Goal: Task Accomplishment & Management: Complete application form

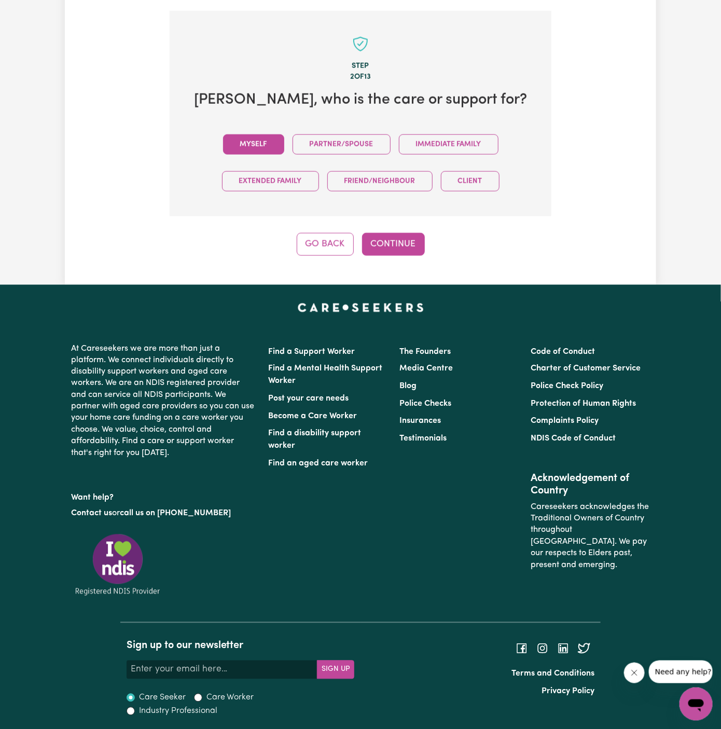
click at [260, 135] on button "Myself" at bounding box center [253, 144] width 61 height 20
click at [409, 241] on button "Continue" at bounding box center [393, 244] width 63 height 23
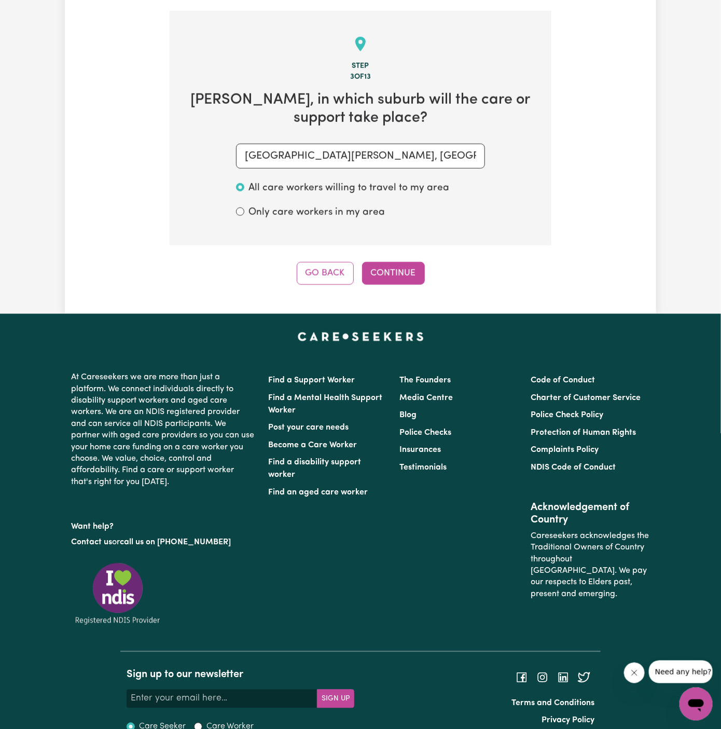
scroll to position [368, 0]
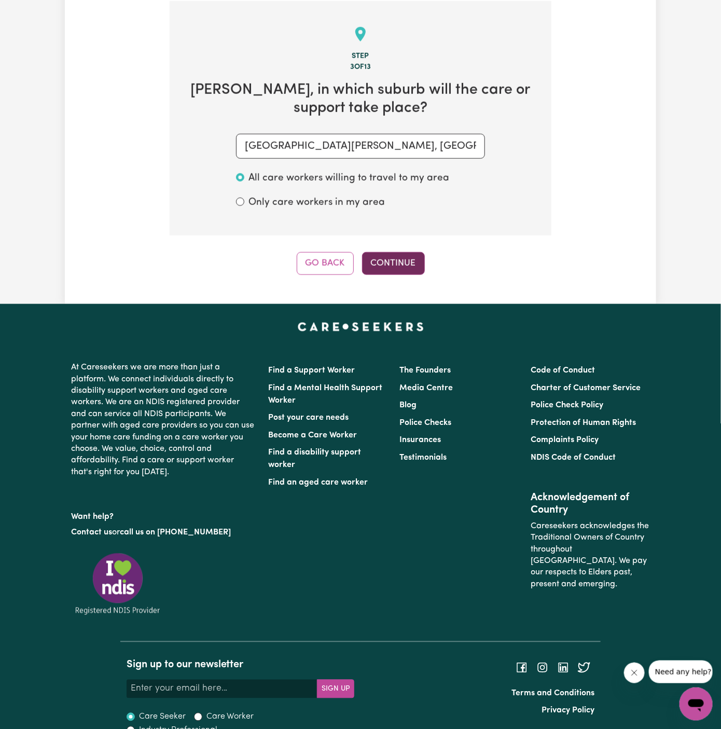
click at [390, 264] on button "Continue" at bounding box center [393, 263] width 63 height 23
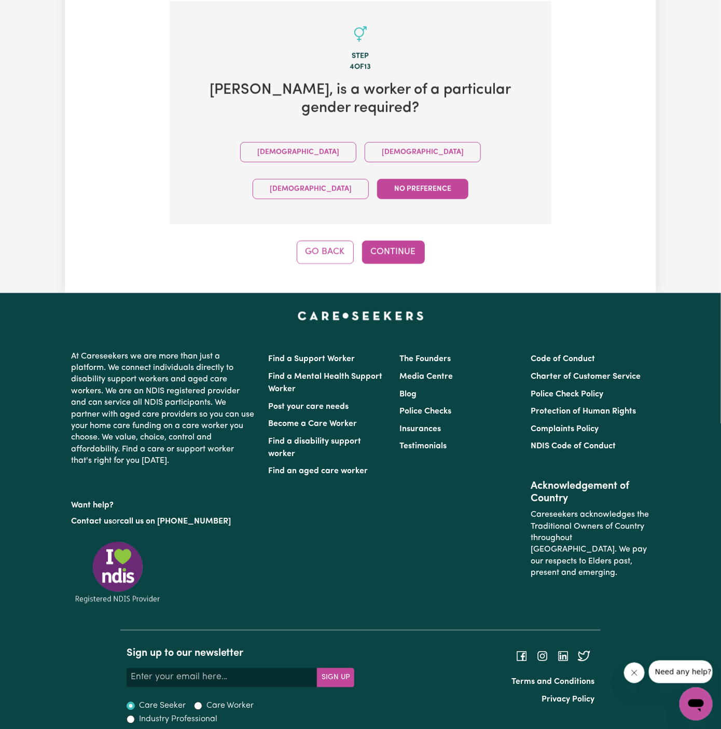
scroll to position [321, 0]
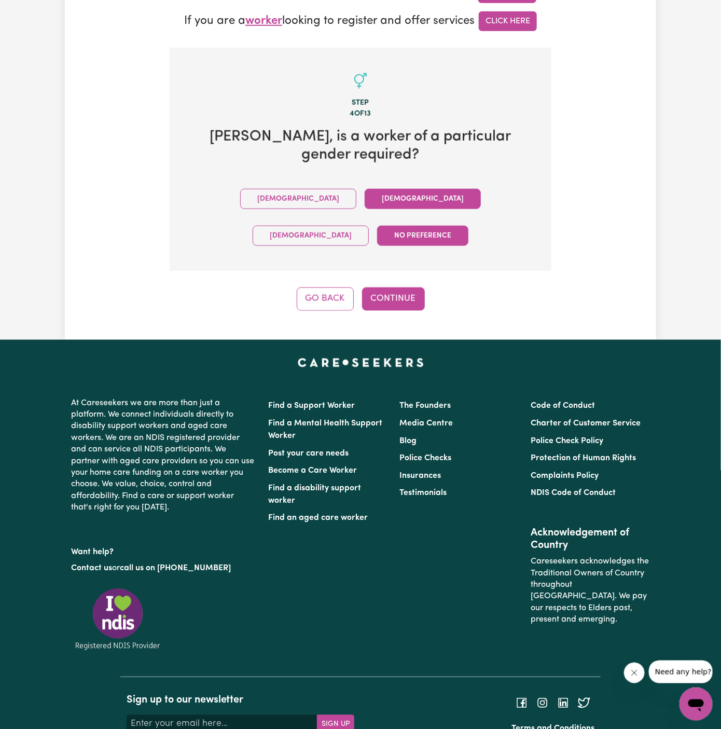
click at [365, 189] on button "Female" at bounding box center [423, 199] width 116 height 20
click at [389, 287] on button "Continue" at bounding box center [393, 298] width 63 height 23
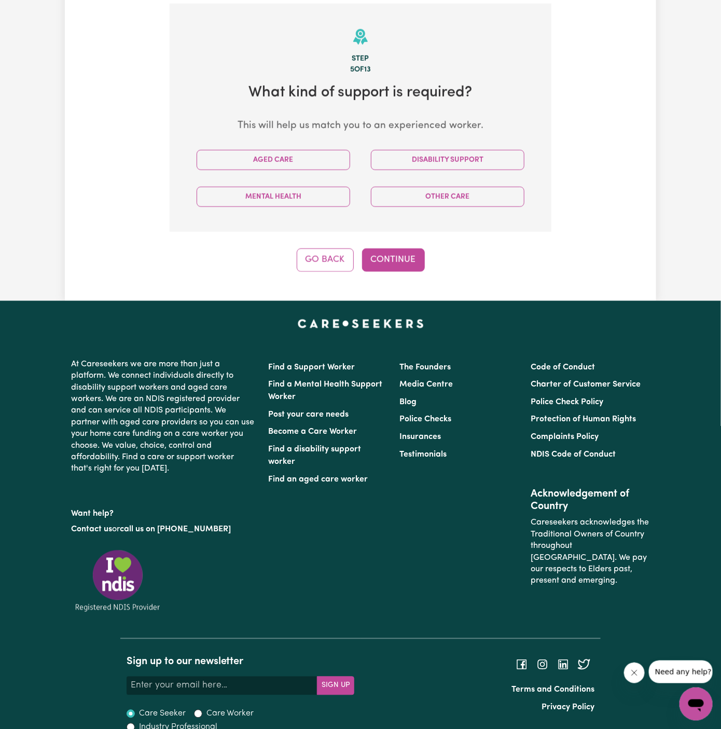
scroll to position [368, 0]
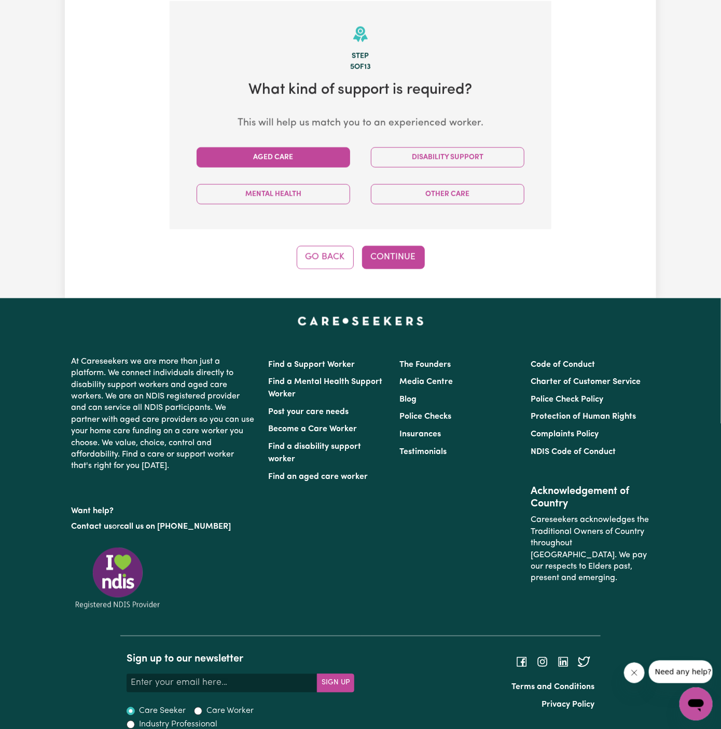
click at [336, 150] on button "Aged Care" at bounding box center [273, 157] width 153 height 20
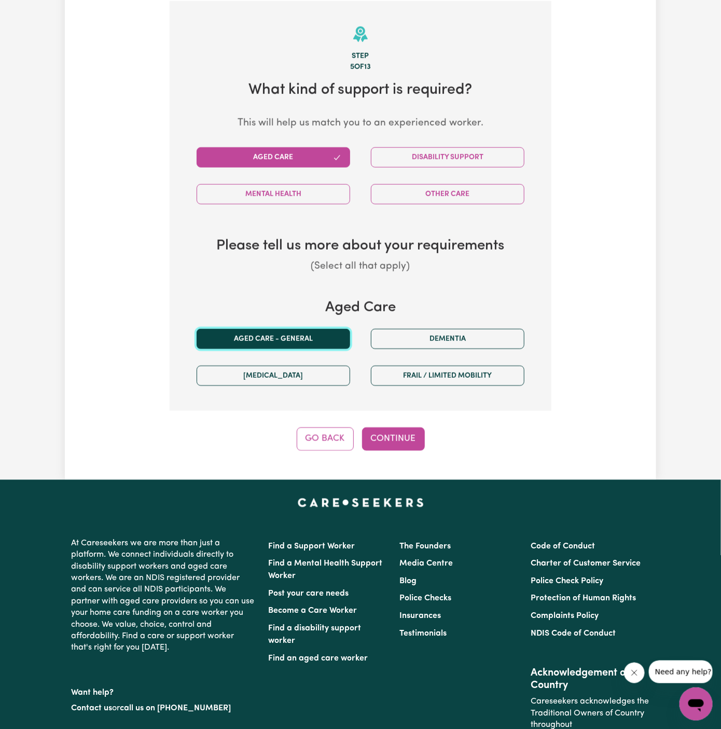
click at [319, 333] on button "Aged care - General" at bounding box center [273, 339] width 153 height 20
click at [417, 437] on button "Continue" at bounding box center [393, 438] width 63 height 23
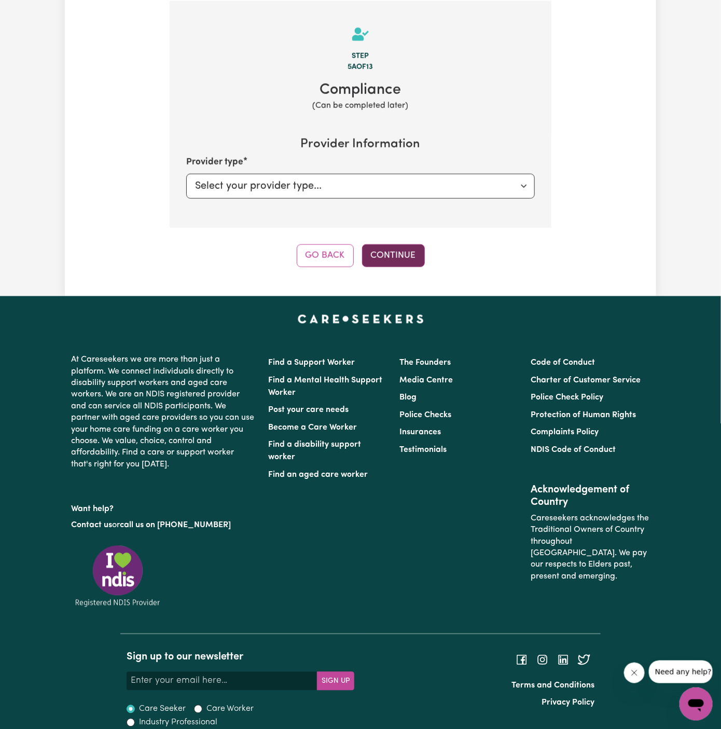
click at [398, 248] on button "Continue" at bounding box center [393, 255] width 63 height 23
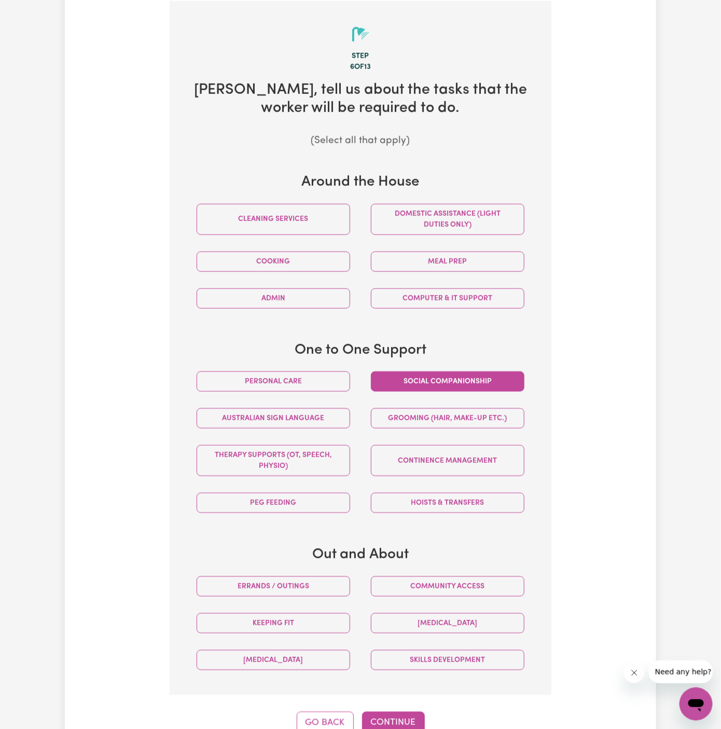
click at [455, 371] on button "Social companionship" at bounding box center [447, 381] width 153 height 20
click at [471, 576] on button "Community access" at bounding box center [447, 586] width 153 height 20
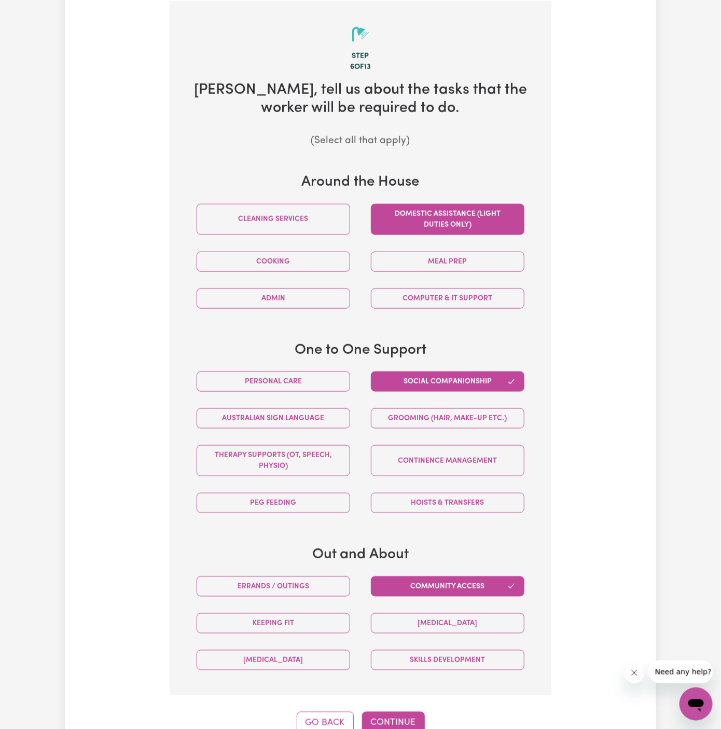
click at [399, 230] on button "Domestic assistance (light duties only)" at bounding box center [447, 219] width 153 height 31
click at [297, 383] on button "Personal care" at bounding box center [273, 381] width 153 height 20
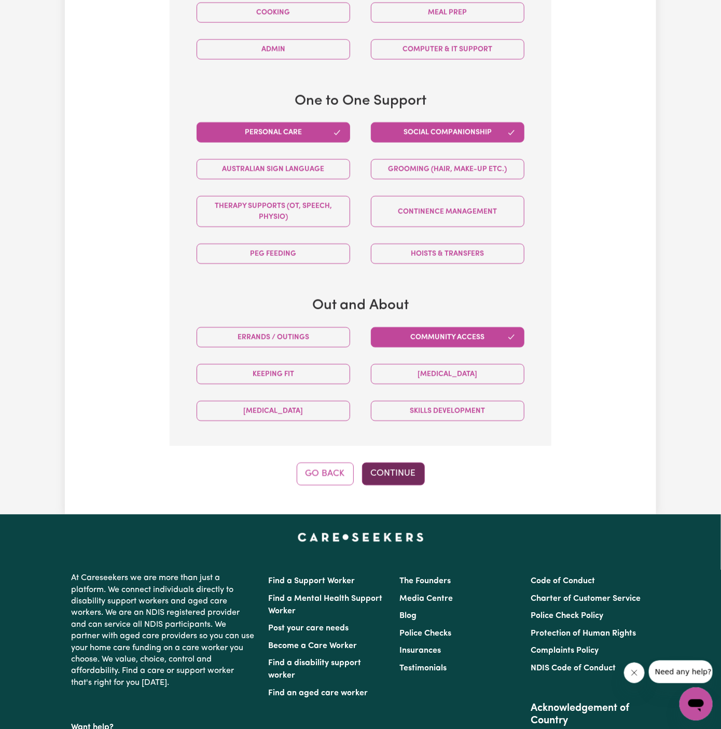
click at [411, 463] on button "Continue" at bounding box center [393, 474] width 63 height 23
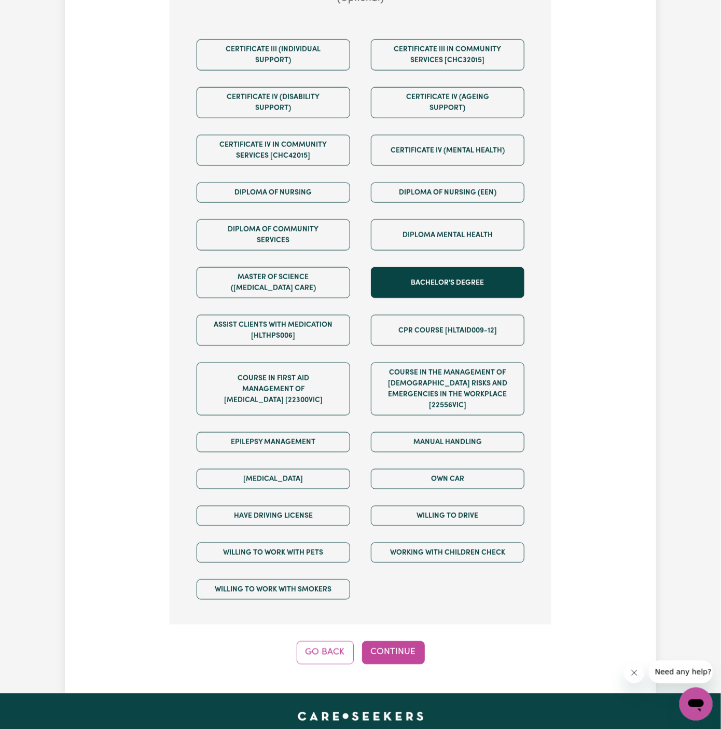
scroll to position [599, 0]
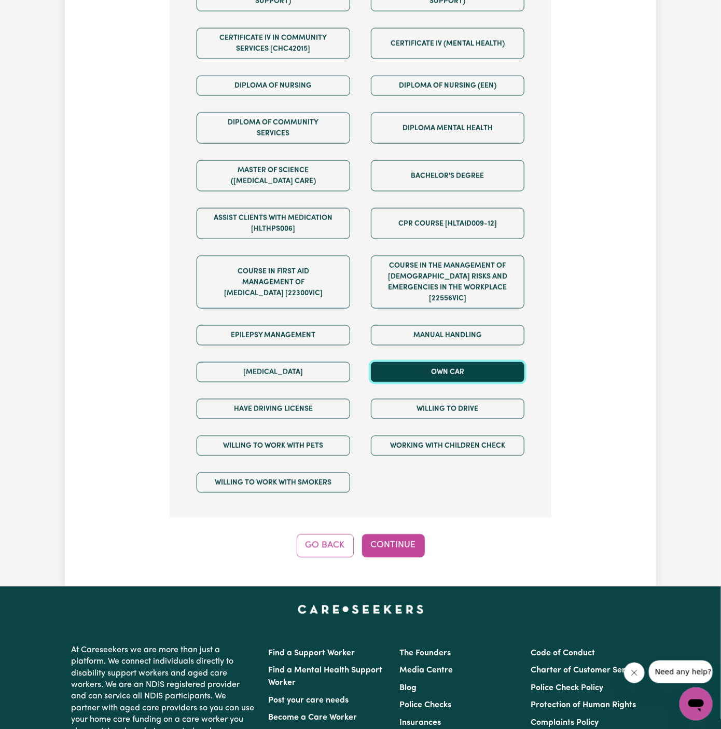
click at [470, 362] on button "Own Car" at bounding box center [447, 372] width 153 height 20
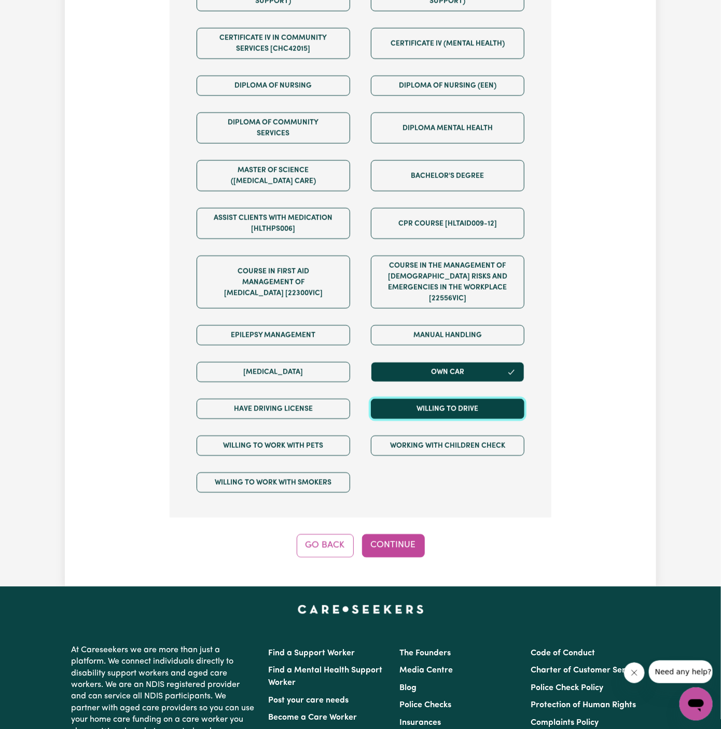
click at [470, 399] on button "Willing to drive" at bounding box center [447, 409] width 153 height 20
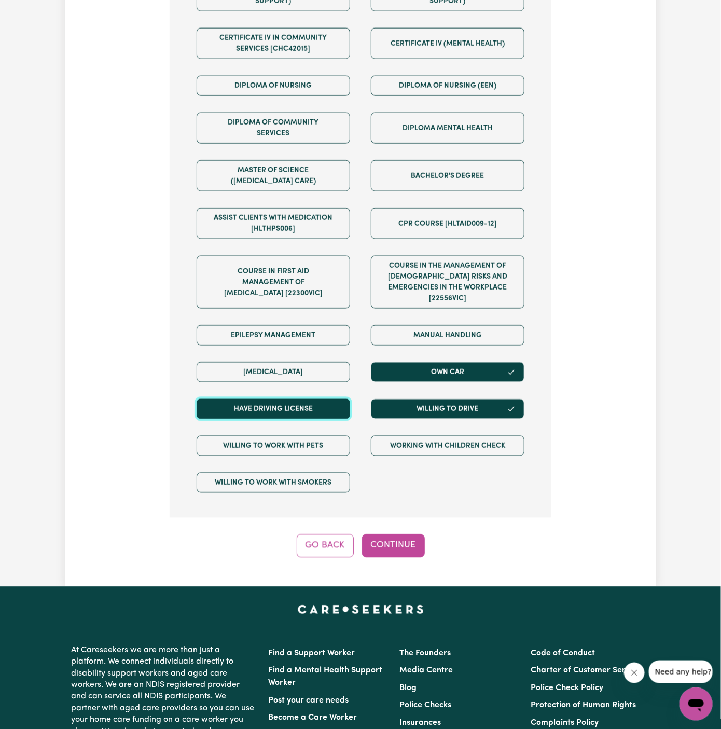
click at [335, 399] on button "Have driving license" at bounding box center [273, 409] width 153 height 20
click at [405, 518] on div "Step 7 of 13 We are almost there! Any other requirements? (Optional) Certificat…" at bounding box center [361, 164] width 382 height 788
click at [406, 534] on button "Continue" at bounding box center [393, 545] width 63 height 23
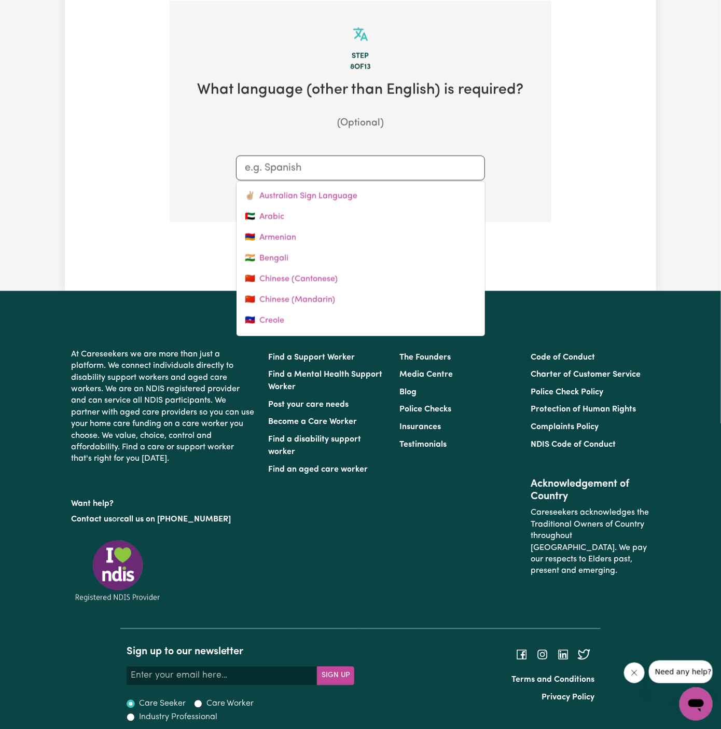
click at [376, 165] on input "text" at bounding box center [360, 168] width 231 height 16
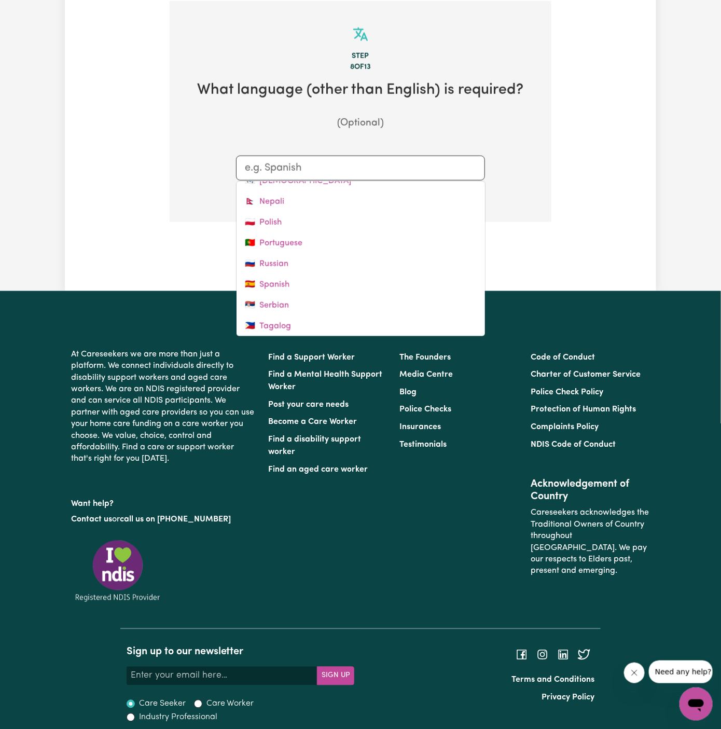
scroll to position [369, 0]
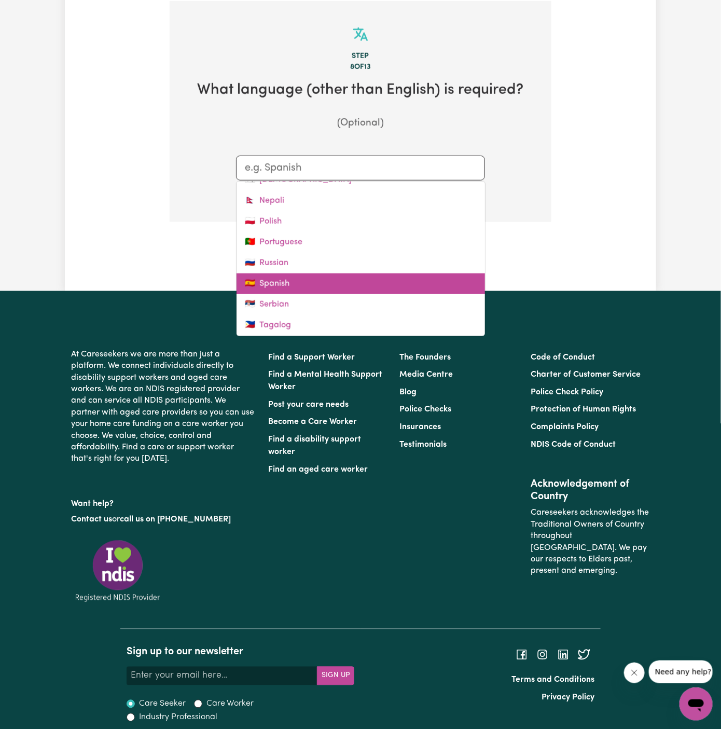
click at [334, 274] on link "🇪🇸 Spanish" at bounding box center [360, 283] width 248 height 21
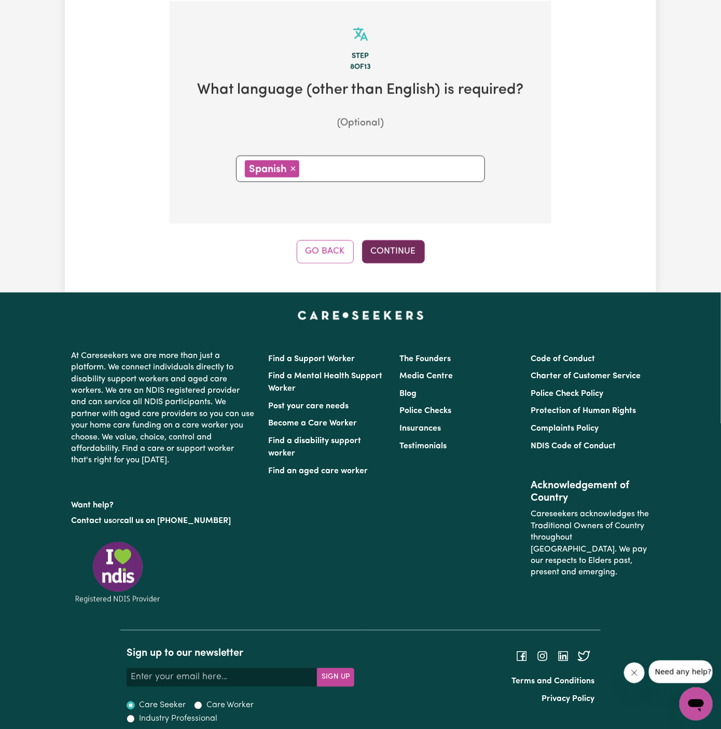
click at [414, 247] on button "Continue" at bounding box center [393, 251] width 63 height 23
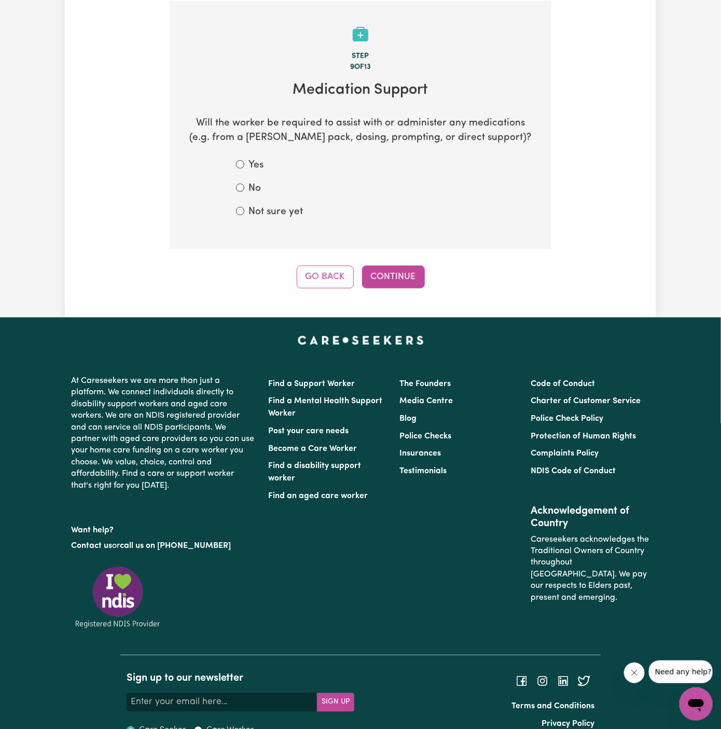
click at [255, 190] on label "No" at bounding box center [254, 188] width 12 height 15
click at [244, 190] on input "No" at bounding box center [240, 188] width 8 height 8
radio input "true"
click at [392, 268] on button "Continue" at bounding box center [393, 276] width 63 height 23
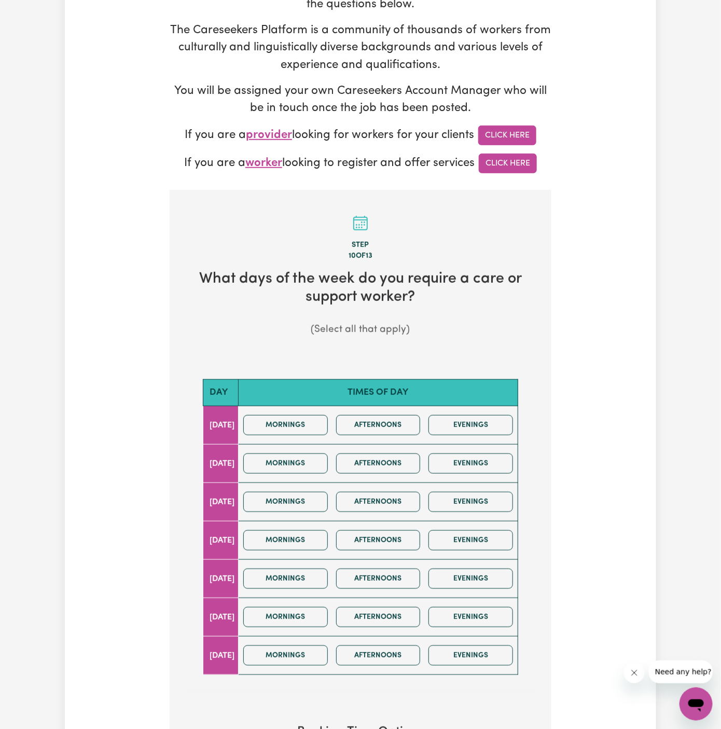
scroll to position [383, 0]
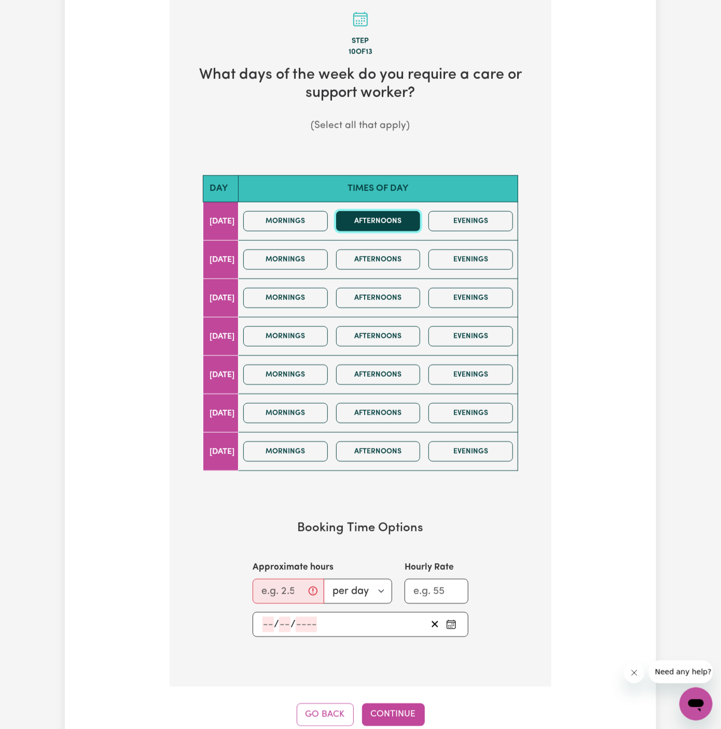
click at [393, 226] on button "Afternoons" at bounding box center [378, 221] width 85 height 20
click at [393, 246] on div "Mornings Afternoons Evenings" at bounding box center [378, 259] width 278 height 37
click at [393, 254] on button "Afternoons" at bounding box center [378, 259] width 85 height 20
click at [393, 284] on div "Mornings Afternoons Evenings" at bounding box center [378, 297] width 278 height 37
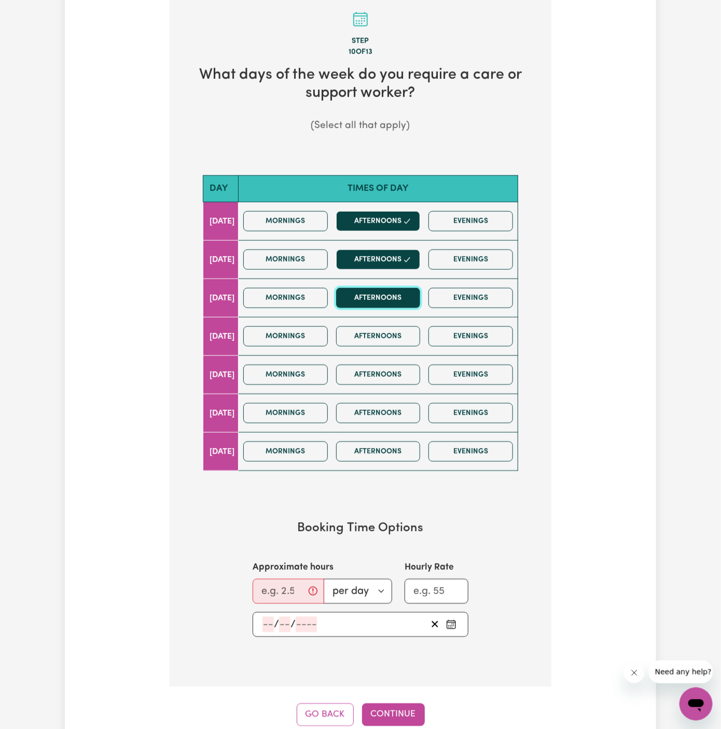
click at [393, 296] on button "Afternoons" at bounding box center [378, 298] width 85 height 20
click at [396, 328] on button "Afternoons" at bounding box center [378, 336] width 85 height 20
click at [397, 344] on div "Mornings Afternoons Evenings" at bounding box center [378, 336] width 278 height 37
click at [397, 384] on div "Mornings Afternoons Evenings" at bounding box center [378, 374] width 278 height 37
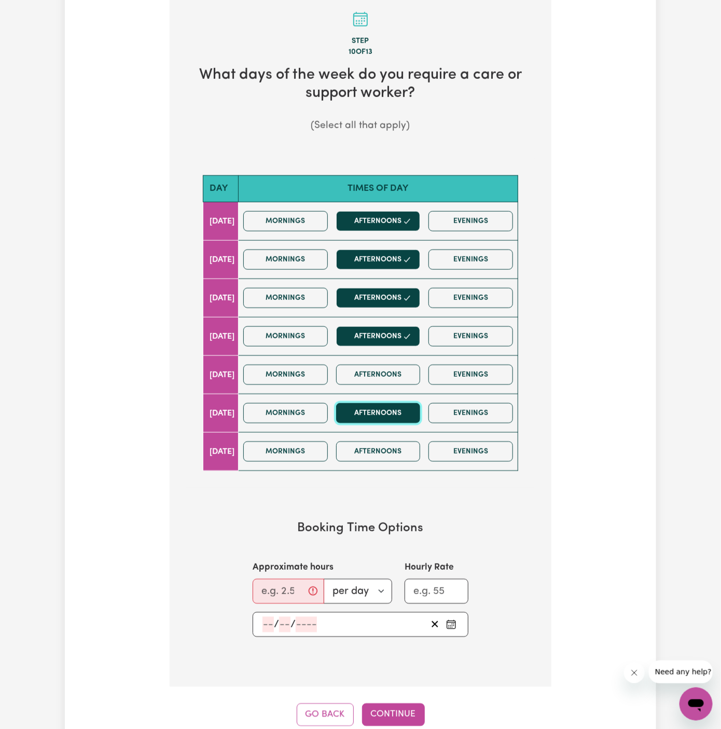
click at [401, 405] on button "Afternoons" at bounding box center [378, 413] width 85 height 20
click at [395, 379] on button "Afternoons" at bounding box center [378, 375] width 85 height 20
click at [398, 433] on div "Mornings Afternoons Evenings" at bounding box center [378, 451] width 278 height 37
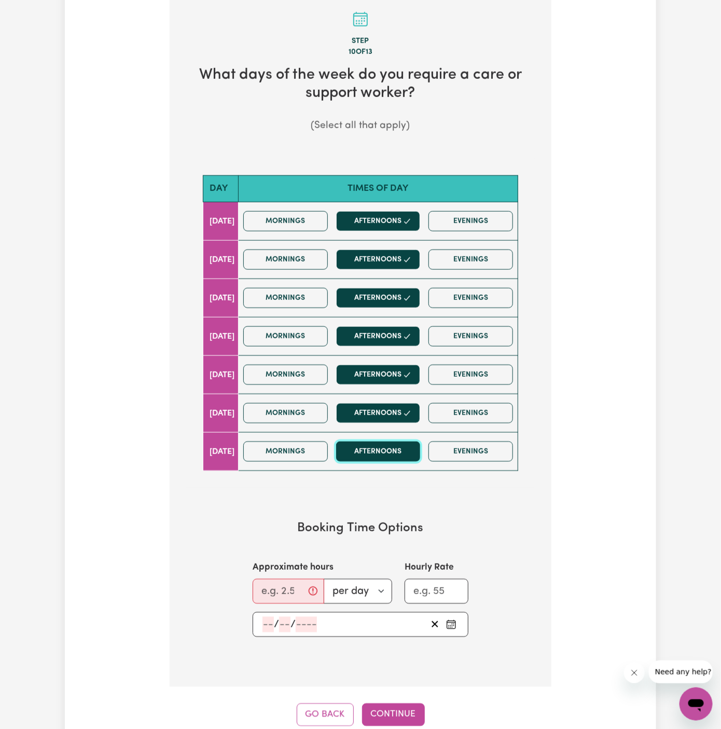
click at [384, 444] on button "Afternoons" at bounding box center [378, 451] width 85 height 20
click at [282, 589] on input "Approximate hours" at bounding box center [289, 591] width 72 height 25
type input "3"
click at [269, 619] on input "number" at bounding box center [267, 625] width 11 height 16
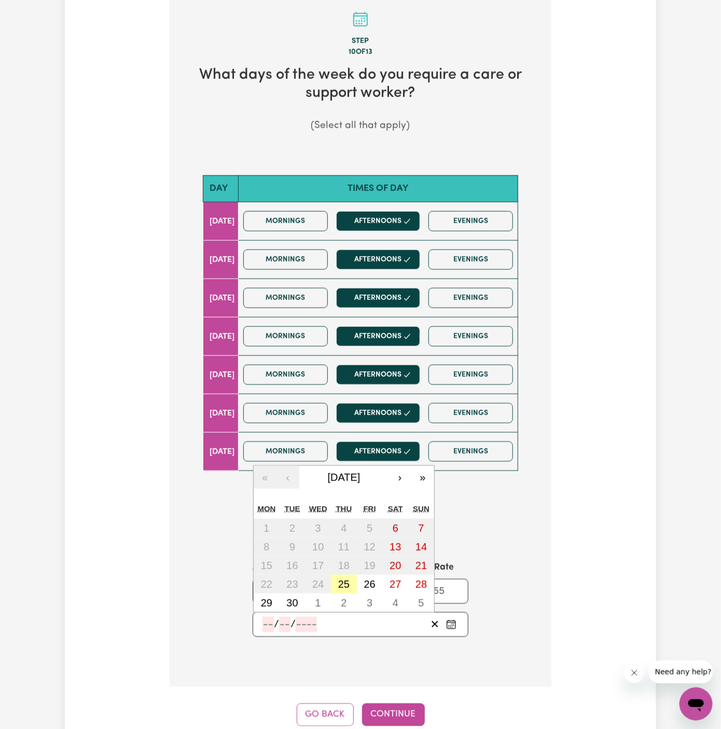
click at [353, 578] on button "25" at bounding box center [344, 584] width 26 height 19
type input "2025-09-25"
type input "25"
type input "9"
type input "2025"
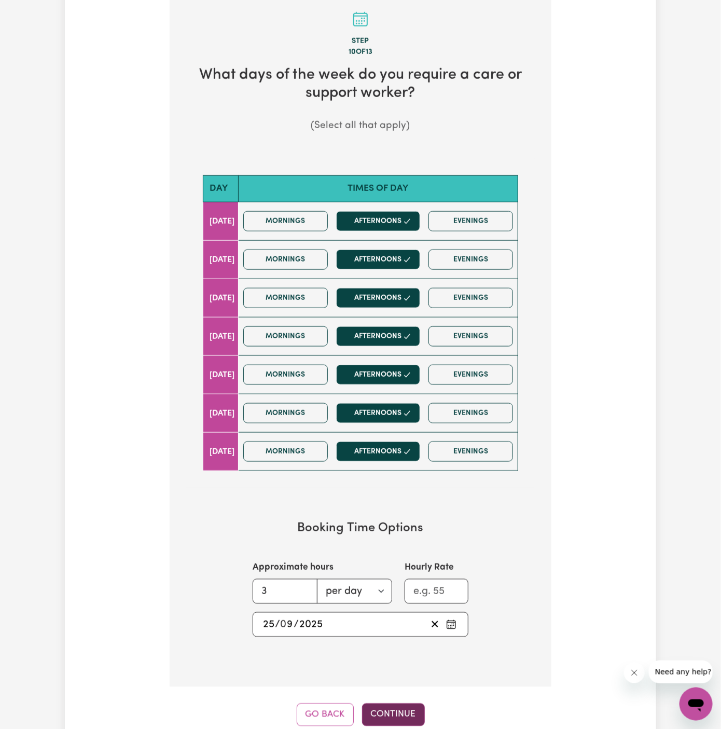
click at [405, 707] on button "Continue" at bounding box center [393, 714] width 63 height 23
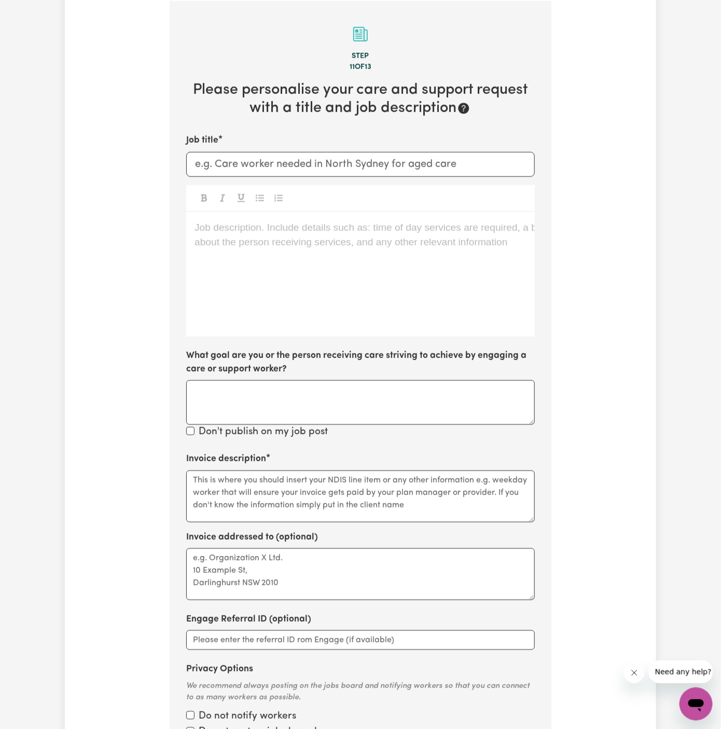
click at [305, 317] on div "Job description. Include details such as: time of day services are required, a …" at bounding box center [360, 274] width 348 height 124
click at [357, 280] on div "Job description. Include details such as: time of day services are required, a …" at bounding box center [360, 274] width 348 height 124
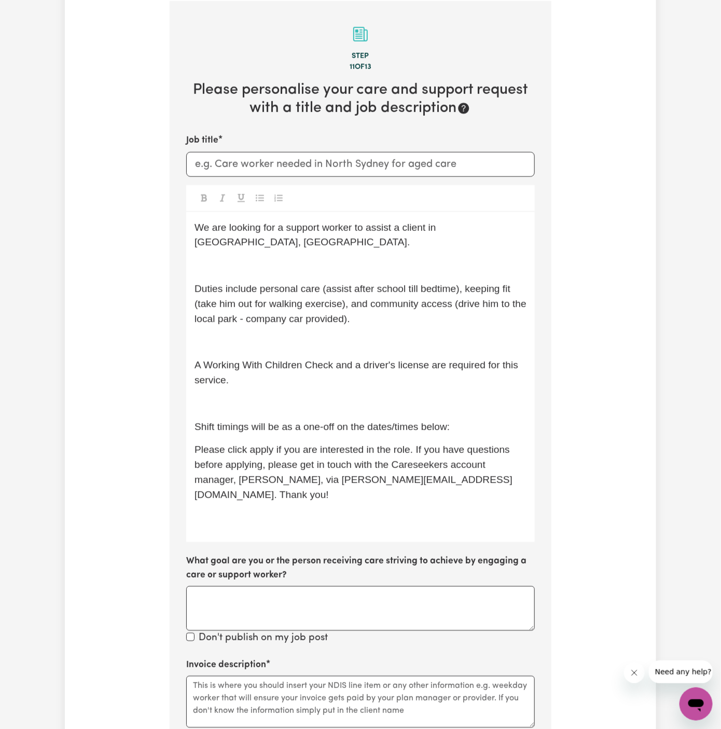
click at [264, 444] on span "Please click apply if you are interested in the role. If you have questions bef…" at bounding box center [353, 471] width 318 height 55
click at [293, 511] on p "﻿" at bounding box center [360, 518] width 332 height 15
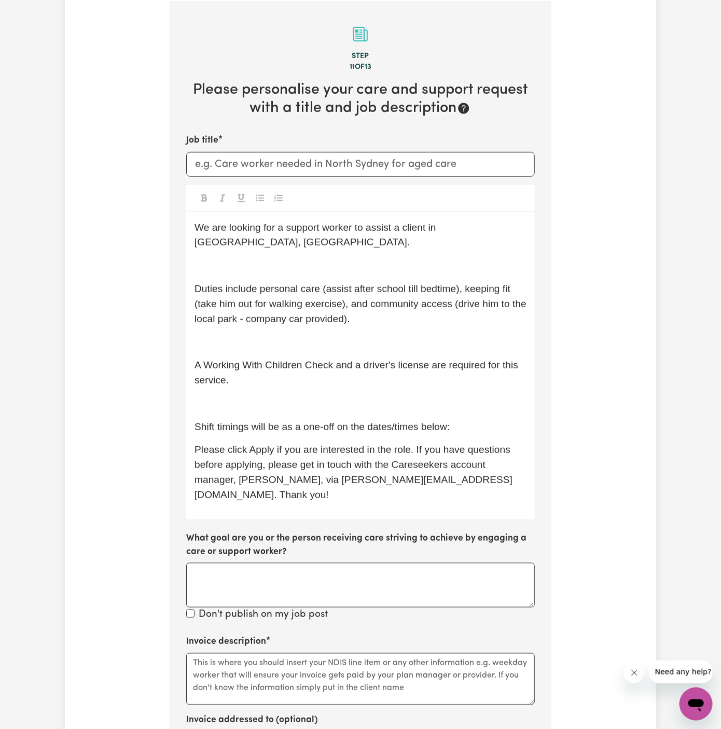
click at [249, 396] on p "﻿" at bounding box center [360, 403] width 332 height 15
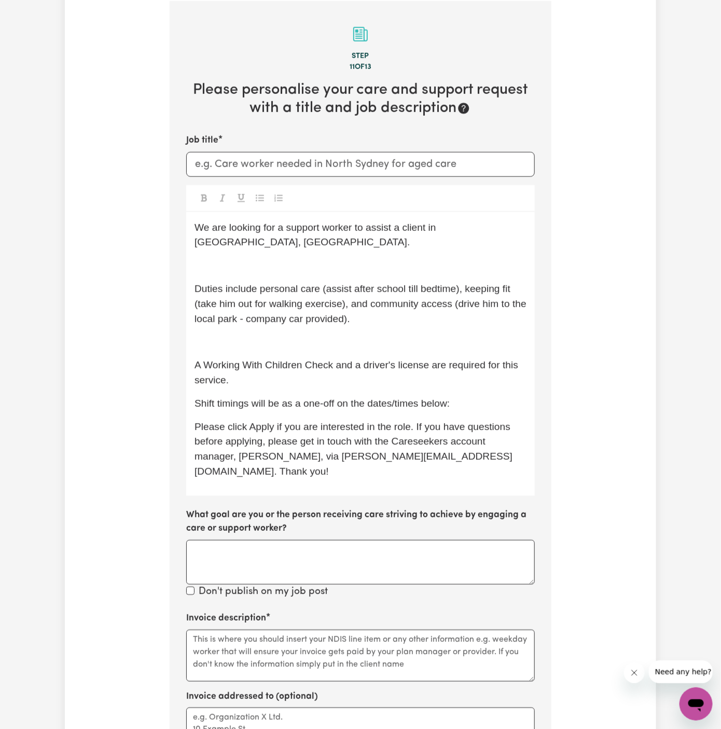
click at [244, 334] on p "﻿" at bounding box center [360, 341] width 332 height 15
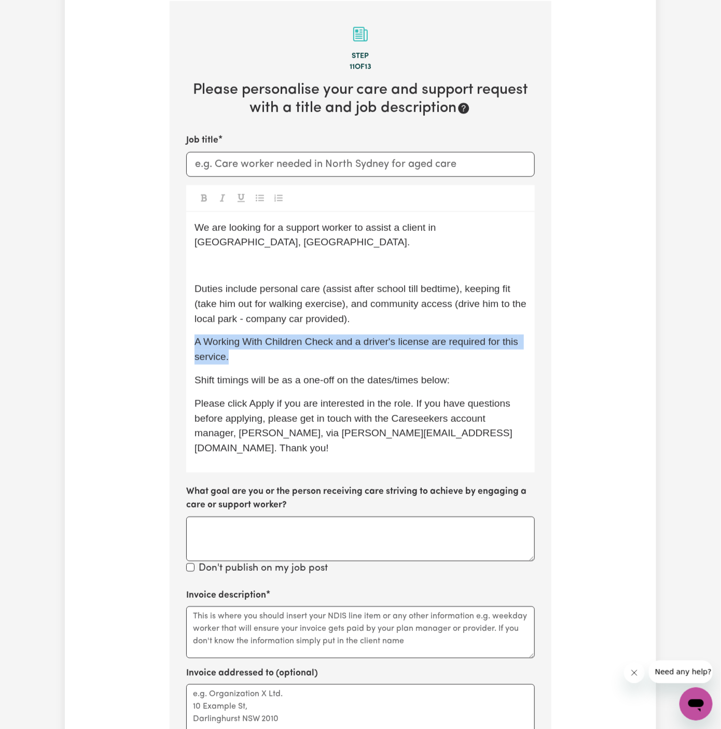
drag, startPoint x: 248, startPoint y: 337, endPoint x: 186, endPoint y: 325, distance: 62.8
click at [186, 325] on div "We are looking for a support worker to assist a client in Horsley, NSW. ﻿ Dutie…" at bounding box center [360, 342] width 348 height 260
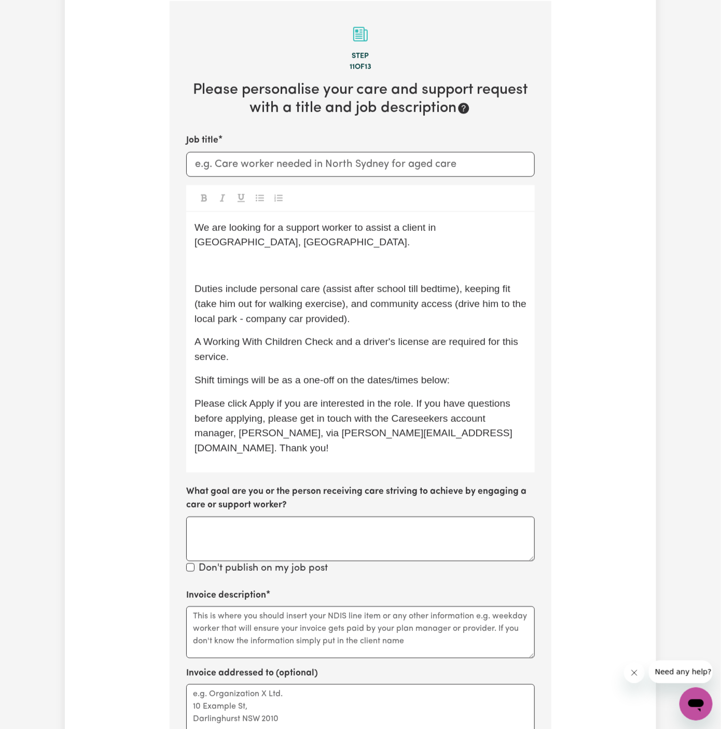
click at [343, 336] on span "A Working With Children Check and a driver's license are required for this serv…" at bounding box center [357, 349] width 326 height 26
drag, startPoint x: 332, startPoint y: 328, endPoint x: 209, endPoint y: 325, distance: 122.9
click at [209, 336] on span "A Working With Children Check and a driver's license are required for this serv…" at bounding box center [357, 349] width 326 height 26
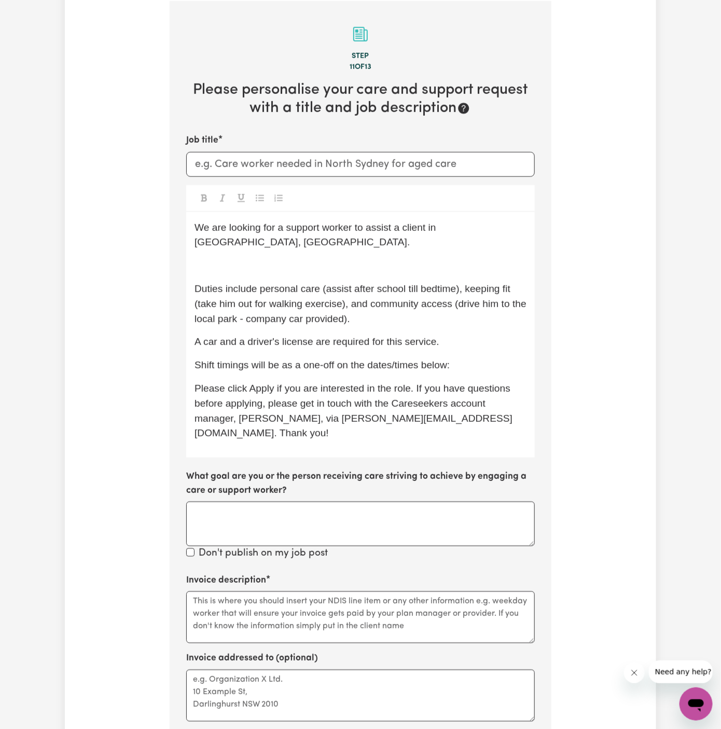
click at [246, 336] on span "A car and a driver's license are required for this service." at bounding box center [316, 341] width 245 height 11
click at [301, 336] on span "A car and a driver's license are required for this service." at bounding box center [316, 341] width 245 height 11
click at [381, 336] on span "A car and a driver's license are required for this service." at bounding box center [316, 341] width 245 height 11
click at [205, 262] on div "We are looking for a support worker to assist a client in Horsley, NSW. ﻿ Dutie…" at bounding box center [360, 335] width 348 height 246
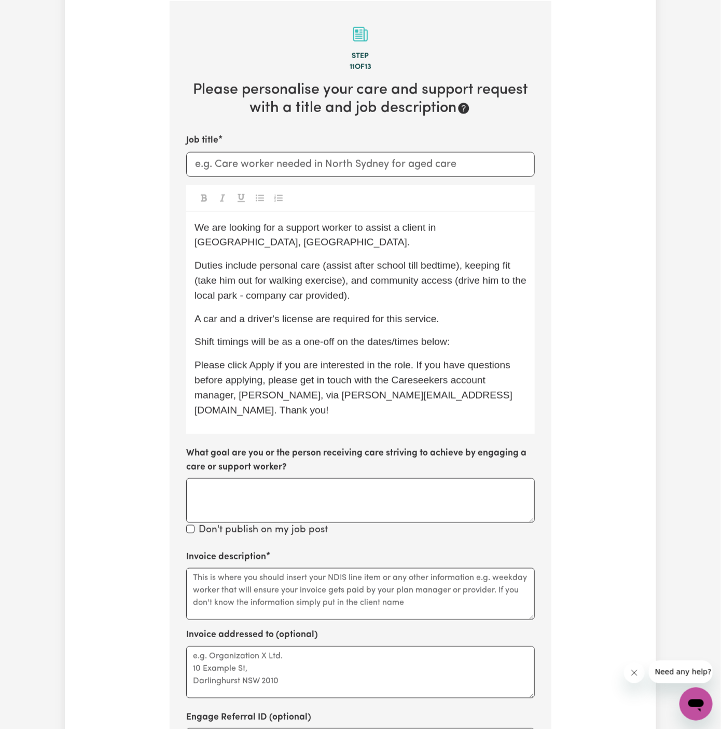
click at [329, 263] on span "Duties include personal care (assist after school till bedtime), keeping fit (t…" at bounding box center [361, 280] width 334 height 41
click at [391, 267] on span "Duties include personal care (assist after school till bedtime), keeping fit (t…" at bounding box center [361, 280] width 334 height 41
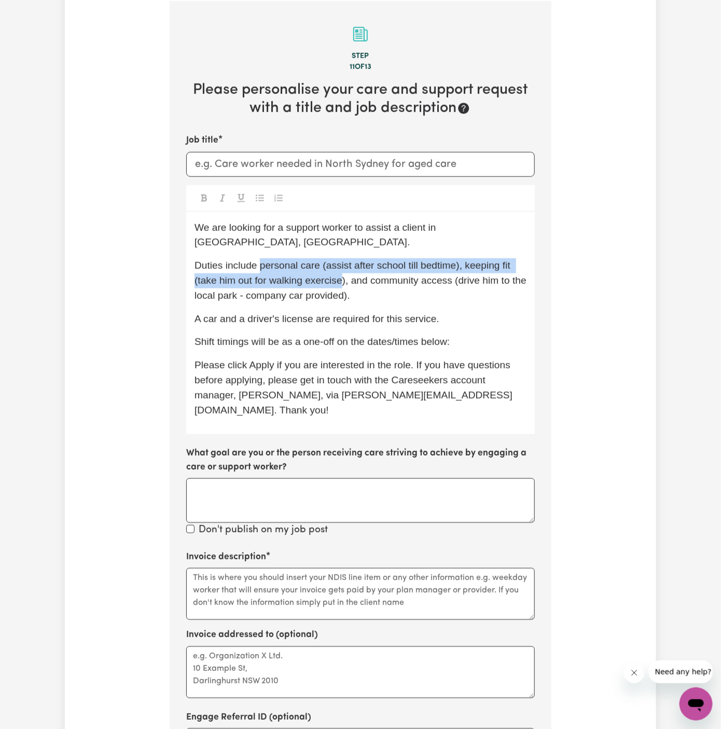
drag, startPoint x: 260, startPoint y: 249, endPoint x: 343, endPoint y: 260, distance: 84.1
click at [343, 260] on span "Duties include personal care (assist after school till bedtime), keeping fit (t…" at bounding box center [361, 280] width 334 height 41
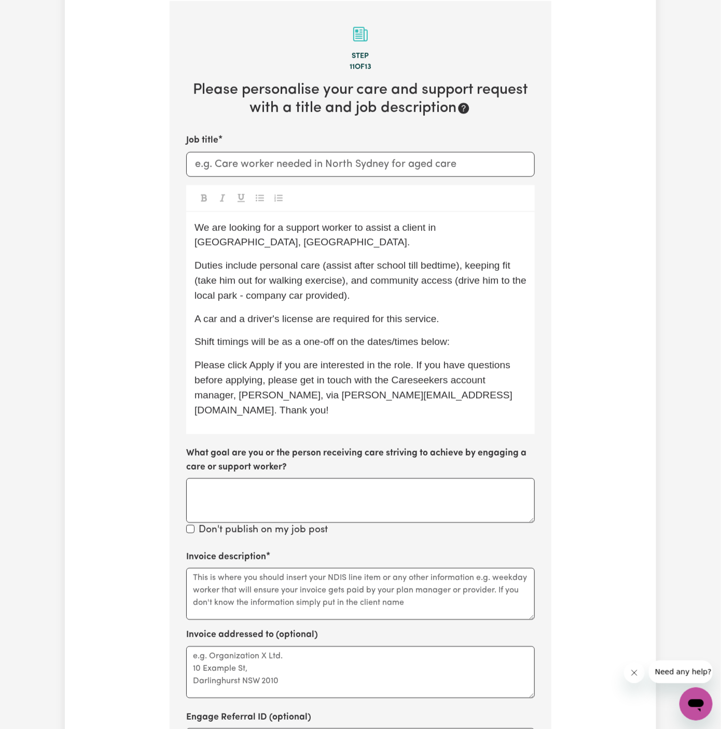
click at [359, 276] on p "Duties include personal care (assist after school till bedtime), keeping fit (t…" at bounding box center [360, 280] width 332 height 45
click at [286, 222] on span "We are looking for a support worker to assist a client in Horsley, NSW." at bounding box center [316, 235] width 244 height 26
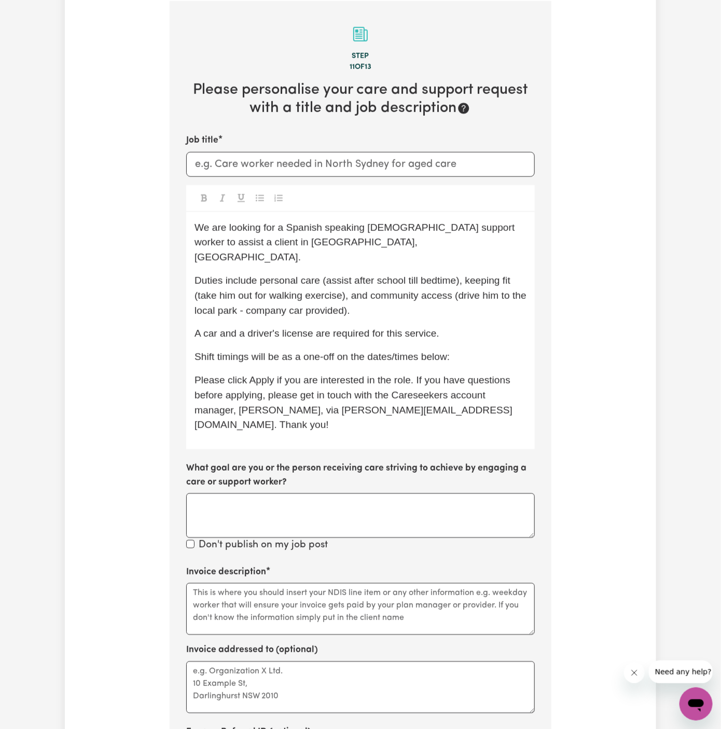
click at [326, 231] on span "We are looking for a Spanish speaking female support worker to assist a client …" at bounding box center [355, 242] width 323 height 41
click at [390, 256] on div "We are looking for a Spanish-speaking female support worker to assist a client …" at bounding box center [360, 330] width 348 height 237
click at [450, 250] on div "We are looking for a Spanish-speaking female support worker to assist a client …" at bounding box center [360, 330] width 348 height 237
drag, startPoint x: 290, startPoint y: 242, endPoint x: 233, endPoint y: 241, distance: 56.5
click at [233, 241] on span "We are looking for a Spanish-speaking female support worker to assist a client …" at bounding box center [354, 242] width 320 height 41
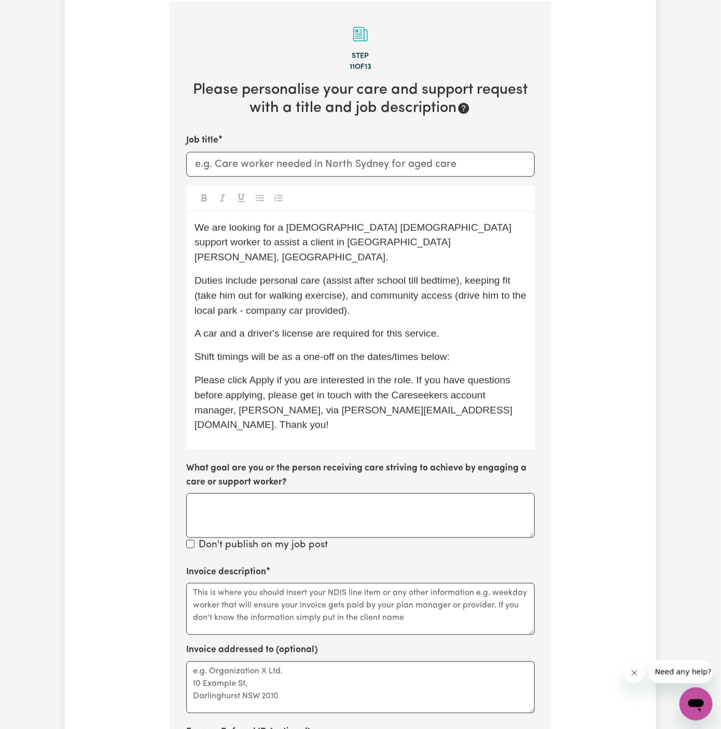
click at [319, 275] on span "Duties include personal care (assist after school till bedtime), keeping fit (t…" at bounding box center [361, 295] width 334 height 41
click at [357, 275] on span "Duties include personal care (assist after school till bedtime), keeping fit (t…" at bounding box center [361, 295] width 334 height 41
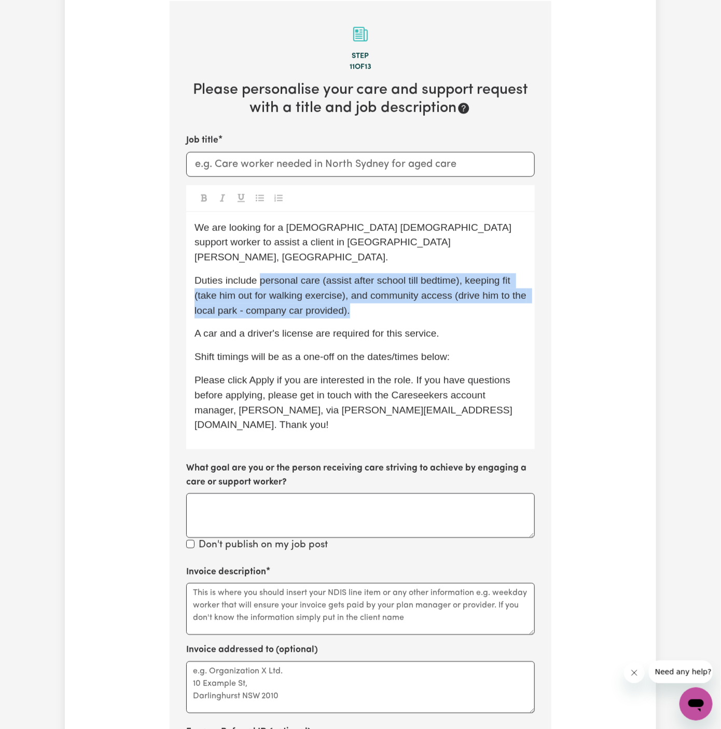
drag, startPoint x: 260, startPoint y: 267, endPoint x: 374, endPoint y: 284, distance: 115.3
click at [374, 284] on span "Duties include personal care (assist after school till bedtime), keeping fit (t…" at bounding box center [361, 295] width 334 height 41
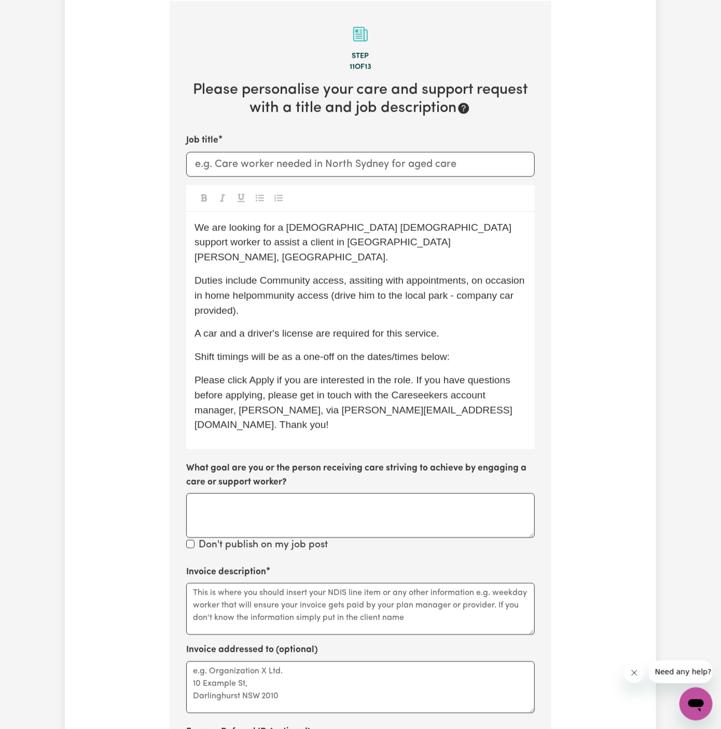
click at [269, 275] on span "Duties include Community access, assiting with appointments, on occasion in hom…" at bounding box center [360, 295] width 333 height 41
click at [381, 283] on span "Duties include community access, assiting with appointments, on occasion in hom…" at bounding box center [359, 295] width 331 height 41
click at [358, 275] on span "Duties include community access, assiting with appointments, on occasion in hom…" at bounding box center [359, 295] width 331 height 41
click at [349, 275] on span "Duties include community access, assisting with appointments, on occasion in ho…" at bounding box center [346, 295] width 304 height 41
drag, startPoint x: 301, startPoint y: 282, endPoint x: 348, endPoint y: 290, distance: 47.8
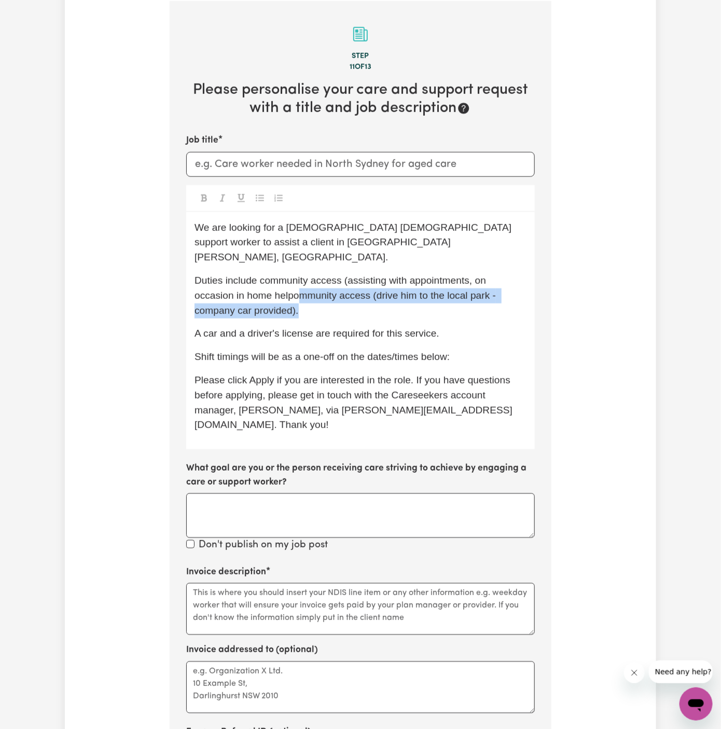
click at [348, 290] on p "Duties include community access (assisting with appointments, on occasion in ho…" at bounding box center [360, 295] width 332 height 45
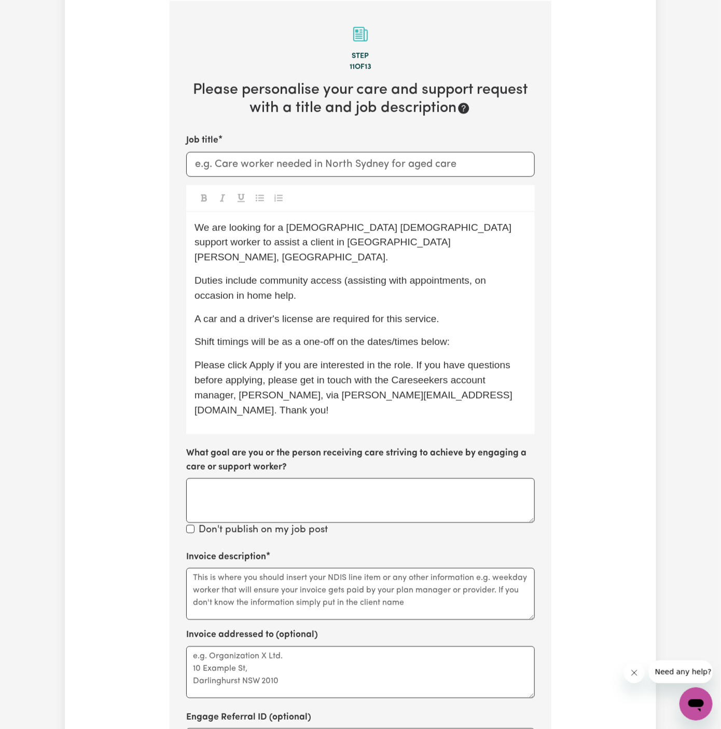
click at [471, 275] on span "Duties include community access (assisting with appointments, on occasion in ho…" at bounding box center [341, 288] width 294 height 26
click at [499, 275] on span "Duties include community access (assisting with appointments) and, on occasion …" at bounding box center [352, 288] width 317 height 26
click at [256, 280] on span "Duties include community access (assisting with appointments) and on occasion i…" at bounding box center [351, 288] width 314 height 26
click at [326, 287] on div "We are looking for a Spanish-speaking female support worker to assist a client …" at bounding box center [360, 323] width 348 height 222
click at [499, 275] on span "Duties include community access (assisting with appointments) and on occasion i…" at bounding box center [351, 288] width 314 height 26
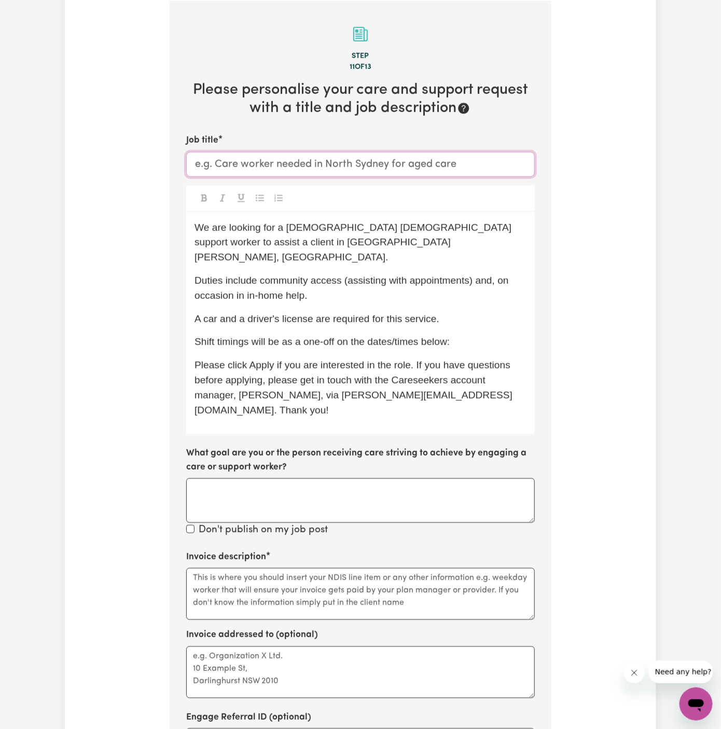
click at [271, 166] on input "Job title" at bounding box center [360, 164] width 348 height 25
drag, startPoint x: 283, startPoint y: 225, endPoint x: 464, endPoint y: 226, distance: 181.0
click at [464, 226] on span "We are looking for a Spanish-speaking female support worker to assist a client …" at bounding box center [354, 242] width 320 height 41
click at [222, 153] on input "Job title" at bounding box center [360, 164] width 348 height 25
click at [193, 165] on input "Spanish Speaking" at bounding box center [360, 164] width 348 height 25
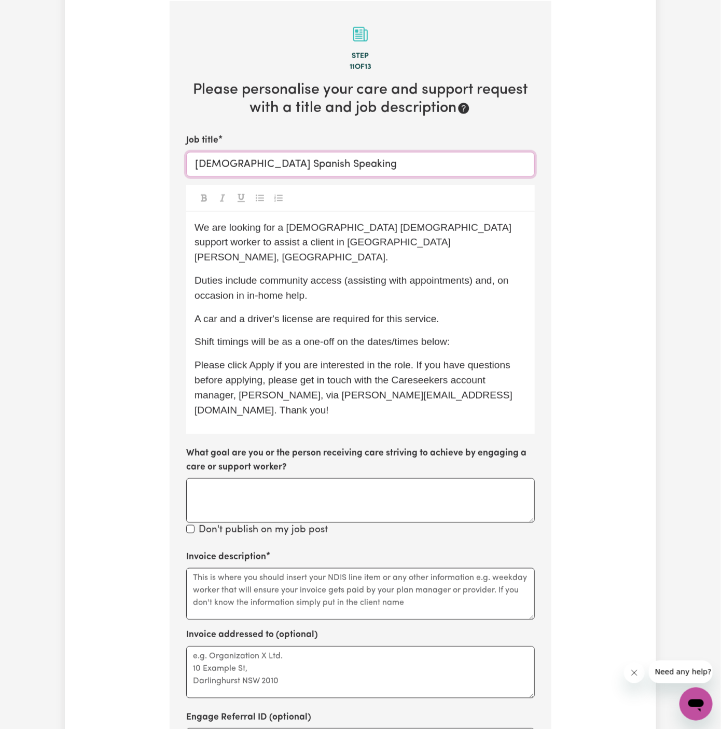
click at [328, 162] on input "Female Spanish Speaking" at bounding box center [360, 164] width 348 height 25
click at [334, 254] on div "We are looking for a Spanish-speaking female support worker to assist a client …" at bounding box center [360, 323] width 348 height 222
drag, startPoint x: 329, startPoint y: 243, endPoint x: 232, endPoint y: 242, distance: 97.5
click at [232, 242] on span "We are looking for a Spanish-speaking female support worker to assist a client …" at bounding box center [354, 242] width 320 height 41
copy span "Mount Pritchard, NSW"
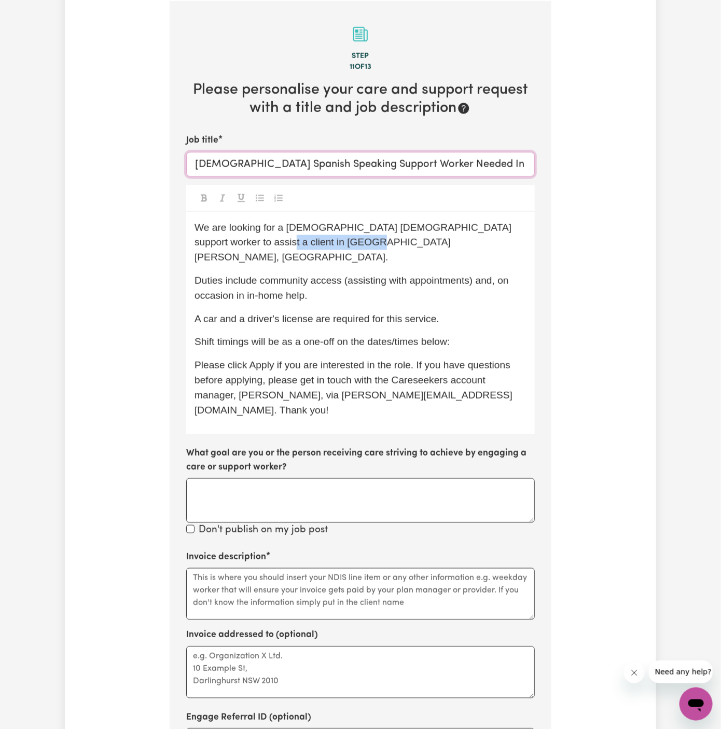
click at [491, 161] on input "Female Spanish Speaking Support Worker Needed In" at bounding box center [360, 164] width 348 height 25
paste input "Mount Pritchard, NSW"
drag, startPoint x: 491, startPoint y: 161, endPoint x: 319, endPoint y: 164, distance: 172.2
click at [319, 164] on input "Female Spanish Speaking Support Worker Needed In Mount Pritchard, NSW" at bounding box center [360, 164] width 348 height 25
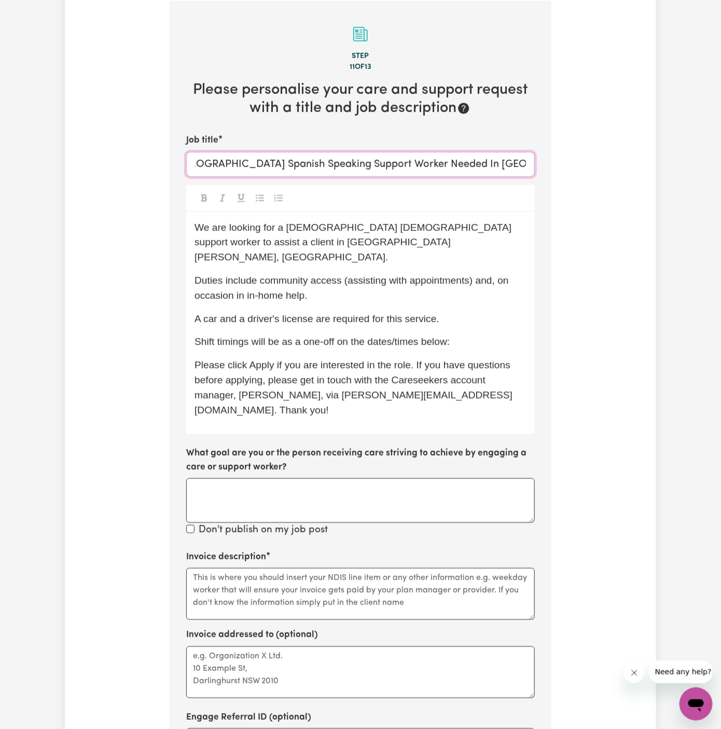
click at [319, 164] on input "Female Spanish Speaking Support Worker Needed In Mount Pritchard, NSW" at bounding box center [360, 164] width 348 height 25
click at [432, 291] on div "We are looking for a Spanish-speaking female support worker to assist a client …" at bounding box center [360, 323] width 348 height 222
click at [247, 278] on span "Duties include community access (assisting with appointments) and, on occasion …" at bounding box center [352, 288] width 317 height 26
click at [254, 279] on span "Duties include community access (assisting with appointments) and, on occasion …" at bounding box center [352, 288] width 317 height 26
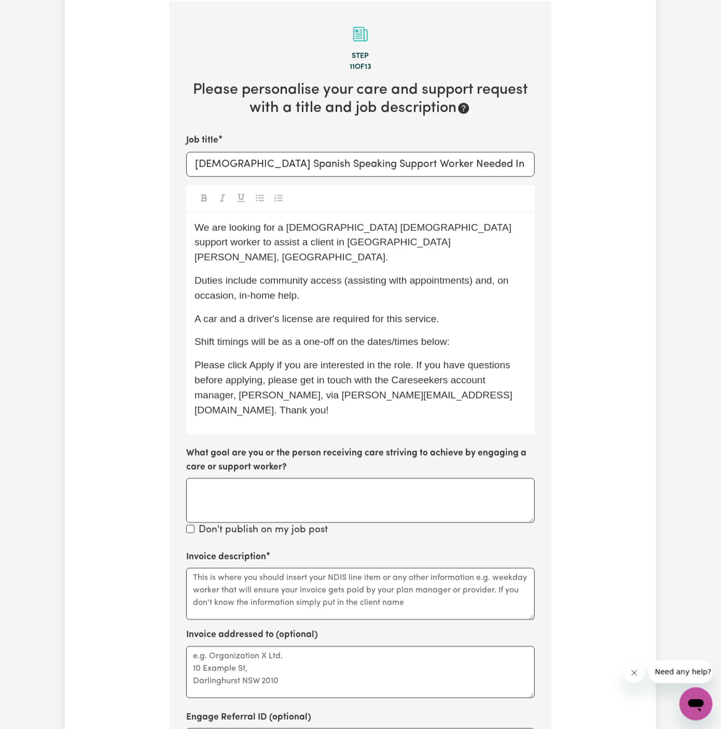
click at [365, 239] on p "We are looking for a Spanish-speaking female support worker to assist a client …" at bounding box center [360, 242] width 332 height 45
drag, startPoint x: 234, startPoint y: 283, endPoint x: 498, endPoint y: 270, distance: 263.7
click at [498, 275] on span "Duties include community access (assisting with appointments) and, on occasion,…" at bounding box center [352, 288] width 317 height 26
click at [502, 312] on p "A car and a driver's license are required for this service." at bounding box center [360, 319] width 332 height 15
click at [300, 281] on p "Duties include community access (assisting with appointments) and in-home help." at bounding box center [360, 288] width 332 height 30
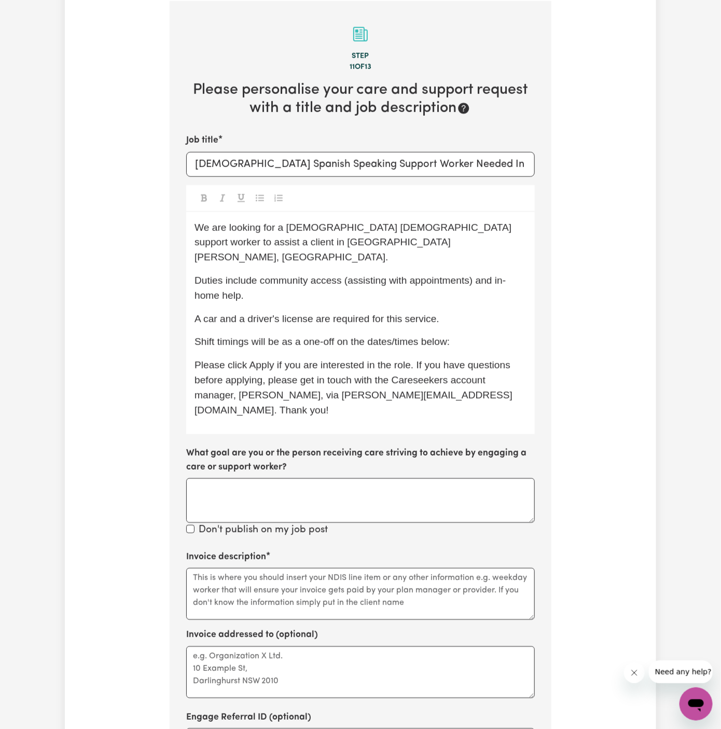
click at [294, 312] on p "A car and a driver's license are required for this service." at bounding box center [360, 319] width 332 height 15
drag, startPoint x: 284, startPoint y: 329, endPoint x: 589, endPoint y: 323, distance: 305.0
click at [589, 323] on div "Tell us your care and support requirements Welcome to Careseekers. We are excit…" at bounding box center [360, 300] width 591 height 1204
click at [307, 336] on span "Shift timings will be Mon-Sun 12-3pm" at bounding box center [276, 341] width 164 height 11
click at [400, 336] on span "Shift timings will be Monday to Sunday from 12-3pm" at bounding box center [305, 341] width 223 height 11
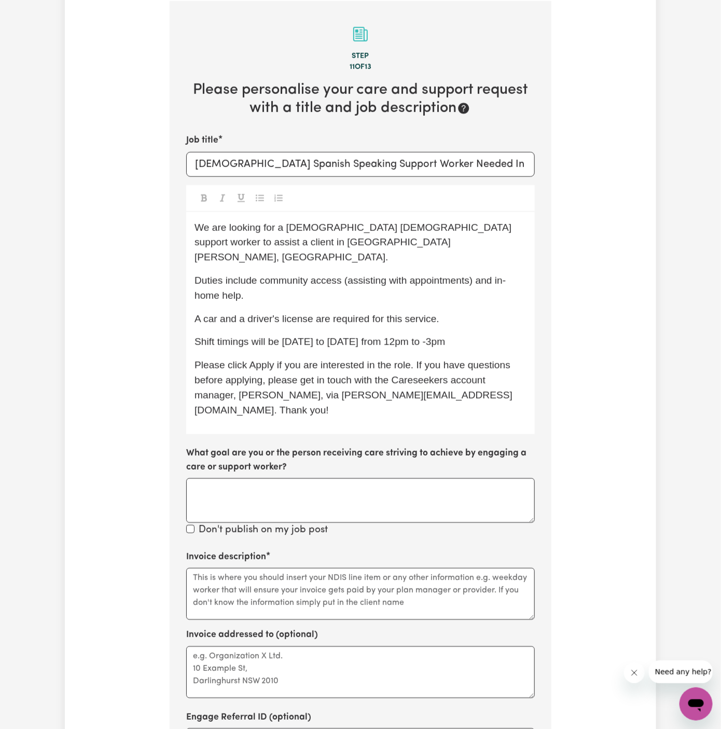
click at [435, 336] on span "Shift timings will be Monday to Sunday from 12pm to -3pm" at bounding box center [319, 341] width 250 height 11
click at [401, 336] on span "Shift timings will be Monday to Sunday from 12pm to 3pm" at bounding box center [317, 341] width 247 height 11
click at [436, 336] on span "Shift timings will be Monday to Sunday from 12 pm to 3pm" at bounding box center [319, 341] width 250 height 11
click at [468, 334] on p "Shift timings will be Monday to Sunday from 12 pm to 3 pm" at bounding box center [360, 341] width 332 height 15
click at [283, 347] on p "Shift timings will be Monday to Sunday from 12 pm to 3 pm (can be flexible)." at bounding box center [360, 341] width 332 height 15
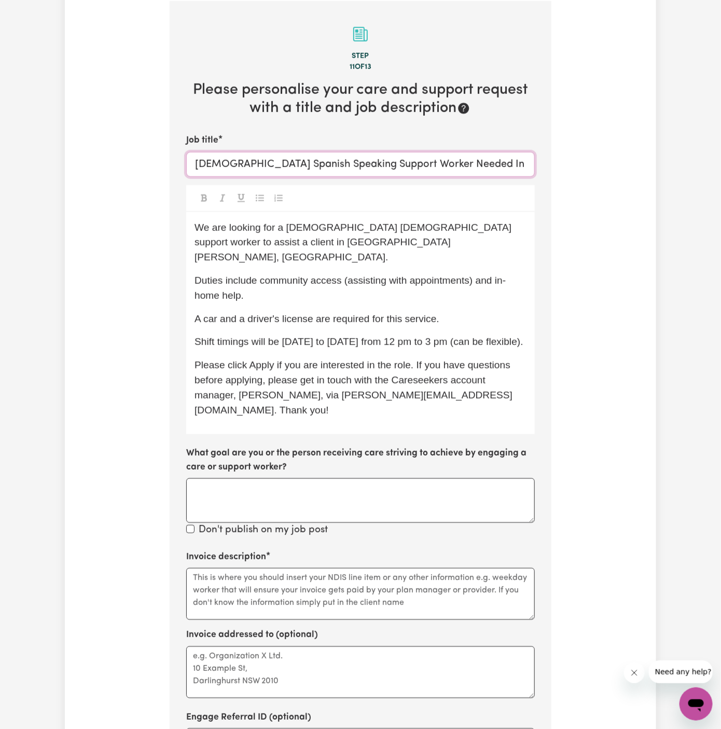
drag, startPoint x: 234, startPoint y: 162, endPoint x: 166, endPoint y: 162, distance: 68.5
click at [166, 162] on div "Tell us your care and support requirements Welcome to Careseekers. We are excit…" at bounding box center [360, 300] width 394 height 1204
click at [276, 160] on input "Spanish Speaking Support Worker Needed In Mount Pritchard, NSW" at bounding box center [360, 164] width 348 height 25
paste input "Female"
type input "Spanish Speaking Female Support Worker Needed In Mount Pritchard, NSW"
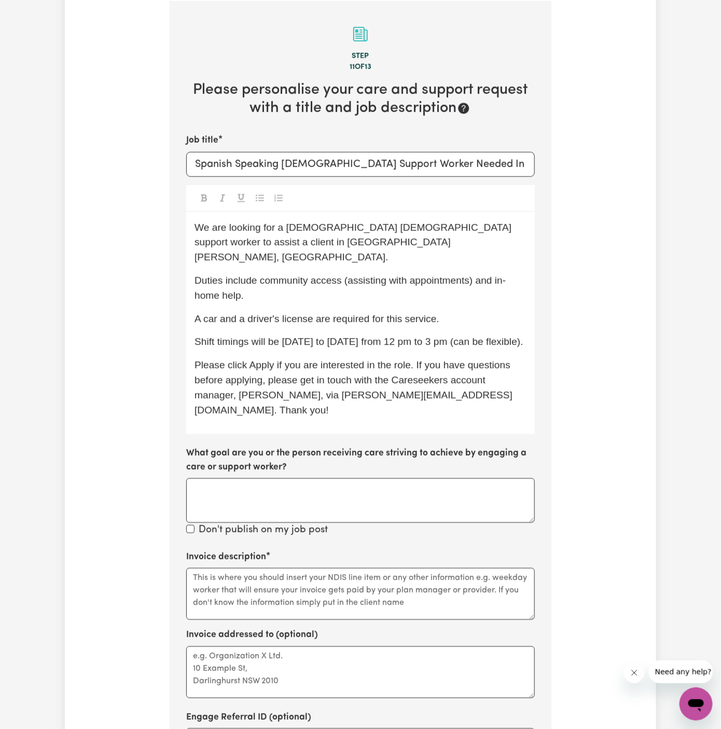
click at [343, 234] on p "We are looking for a Spanish-speaking female support worker to assist a client …" at bounding box center [360, 242] width 332 height 45
click at [276, 275] on span "Duties include community access (assisting with appointments) and in-home help." at bounding box center [349, 288] width 311 height 26
click at [459, 310] on div "We are looking for a Spanish-speaking female support worker to assist a client …" at bounding box center [360, 323] width 348 height 222
click at [343, 374] on span "Please click Apply if you are interested in the role. If you have questions bef…" at bounding box center [353, 386] width 318 height 55
click at [281, 336] on span "Shift timings will be Monday to Sunday from 12 pm to 3 pm (can be flexible)." at bounding box center [358, 341] width 329 height 11
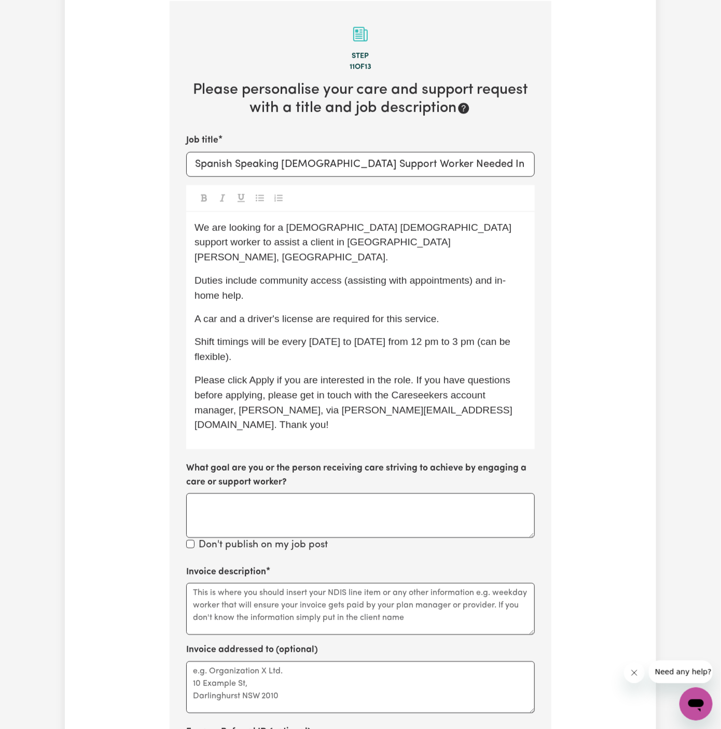
click at [312, 341] on p "Shift timings will be every Monday to Sunday from 12 pm to 3 pm (can be flexibl…" at bounding box center [360, 349] width 332 height 30
click at [340, 374] on span "Please click Apply if you are interested in the role. If you have questions bef…" at bounding box center [353, 401] width 318 height 55
drag, startPoint x: 260, startPoint y: 264, endPoint x: 342, endPoint y: 268, distance: 82.0
click at [342, 275] on span "Duties include community access (assisting with appointments) and in-home help." at bounding box center [349, 288] width 311 height 26
copy span "community access"
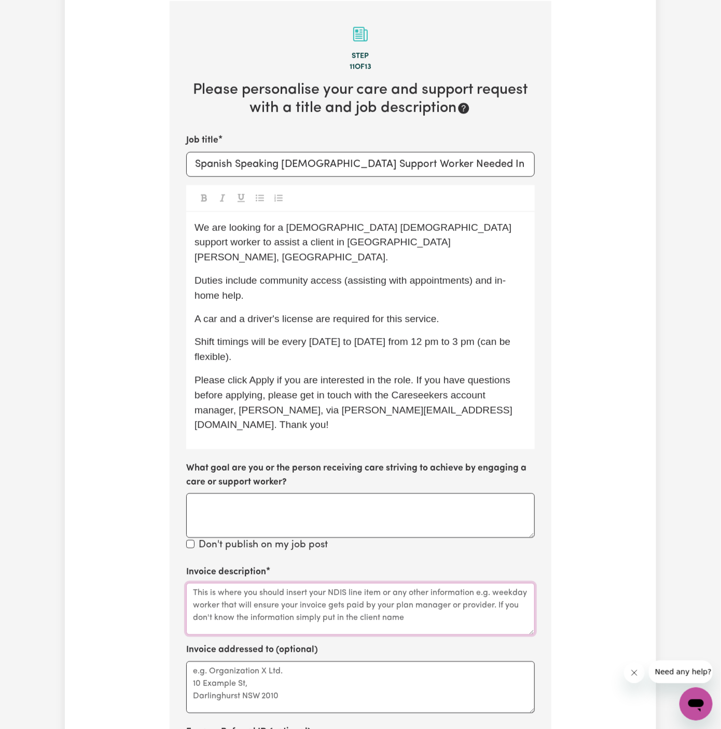
click at [271, 583] on textarea "Invoice description" at bounding box center [360, 609] width 348 height 52
paste textarea "community access"
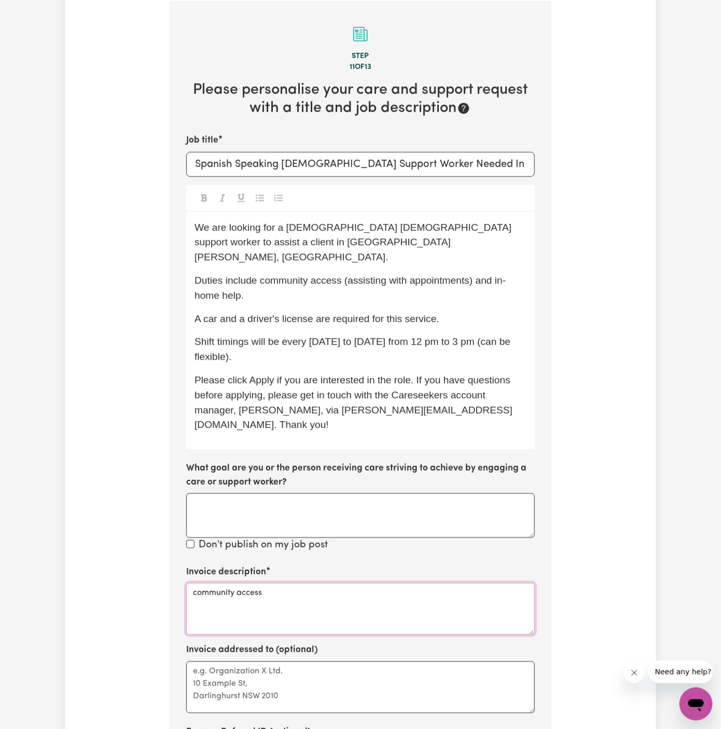
type textarea "community access"
click at [270, 671] on textarea "Invoice addressed to (optional)" at bounding box center [360, 687] width 348 height 52
click at [427, 665] on textarea "Invoice addressed to (optional)" at bounding box center [360, 687] width 348 height 52
paste textarea "True Help"
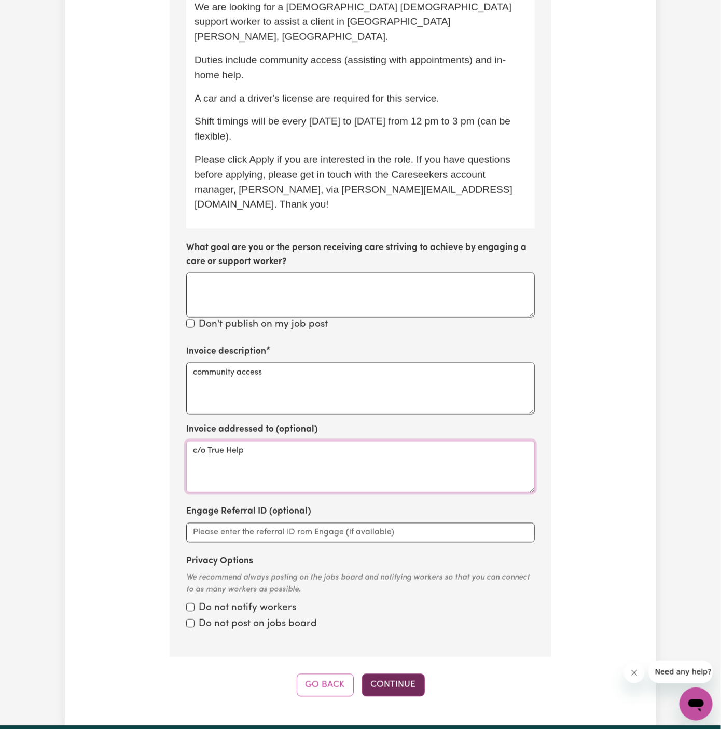
type textarea "c/o True Help"
click at [409, 674] on button "Continue" at bounding box center [393, 685] width 63 height 23
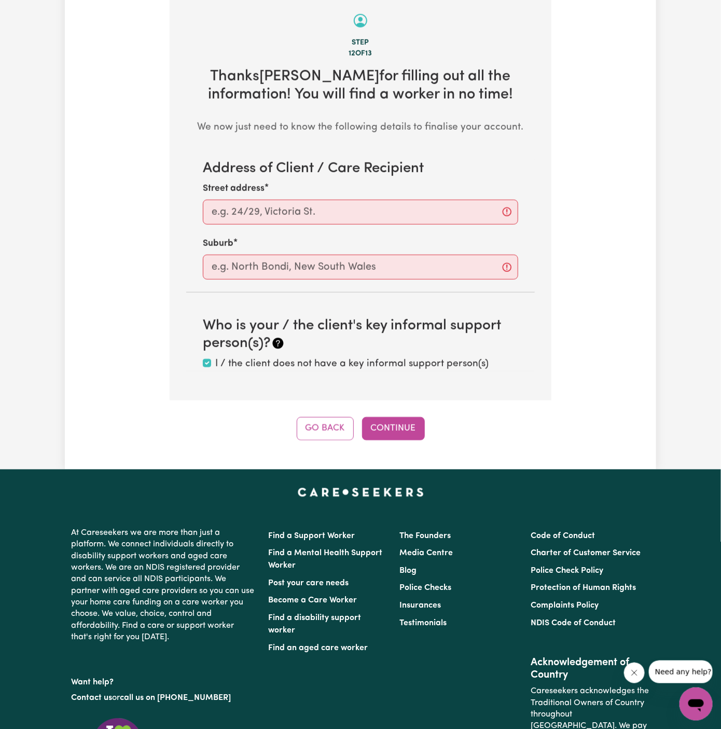
scroll to position [368, 0]
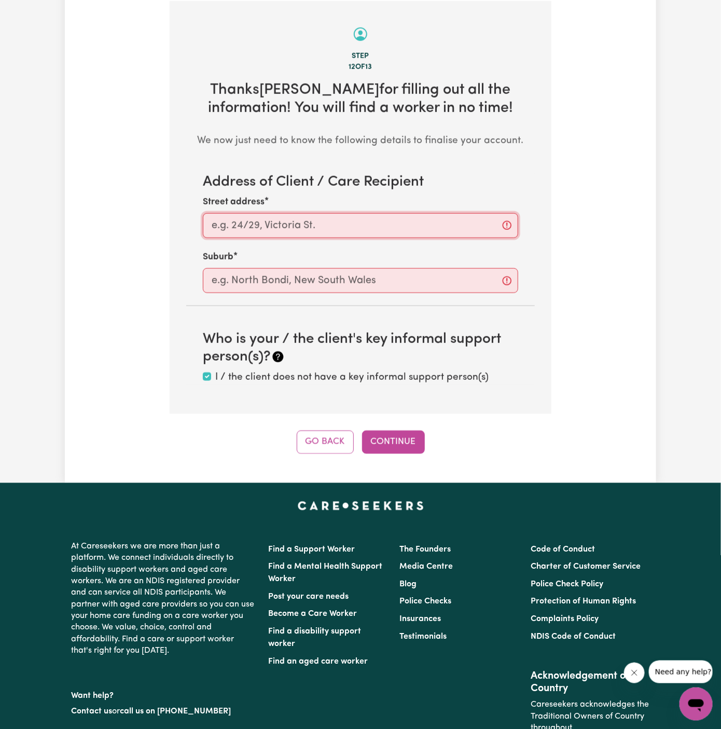
click at [254, 219] on input "Street address" at bounding box center [360, 225] width 315 height 25
paste input "Mount Pritchard"
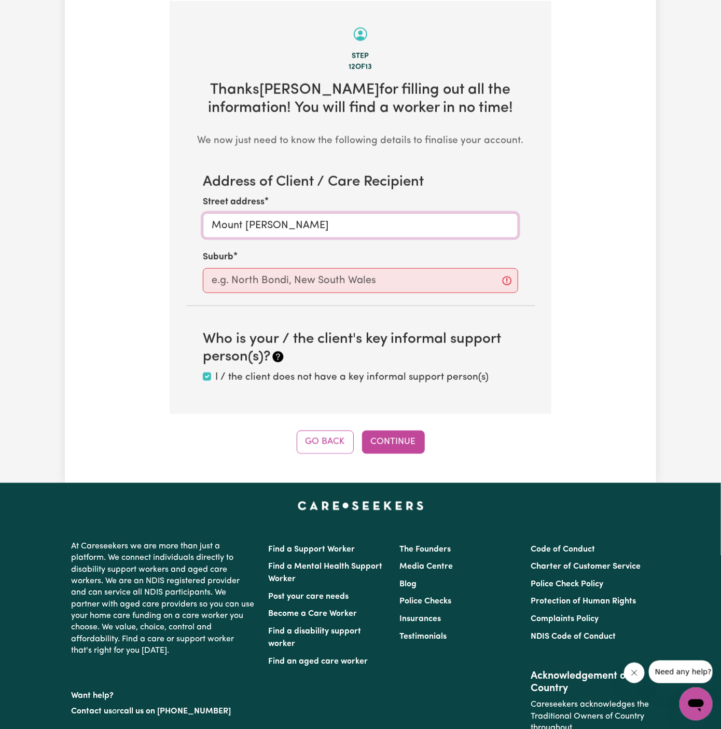
type input "Mount Pritchard"
click at [254, 288] on input "text" at bounding box center [360, 280] width 315 height 25
paste input "Mount Pritchard"
type input "Mount Pritchard"
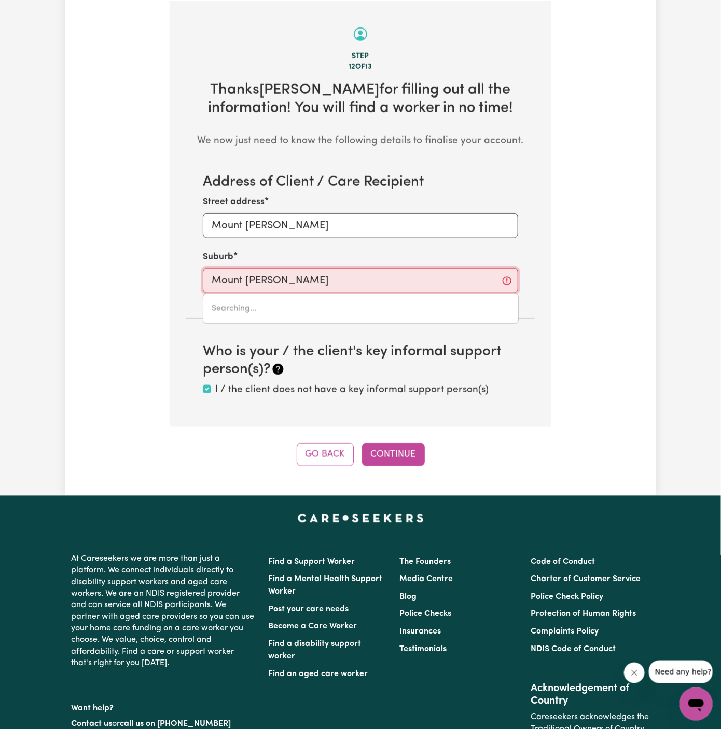
type input "Mount Pritchard, New South Wales, 2170"
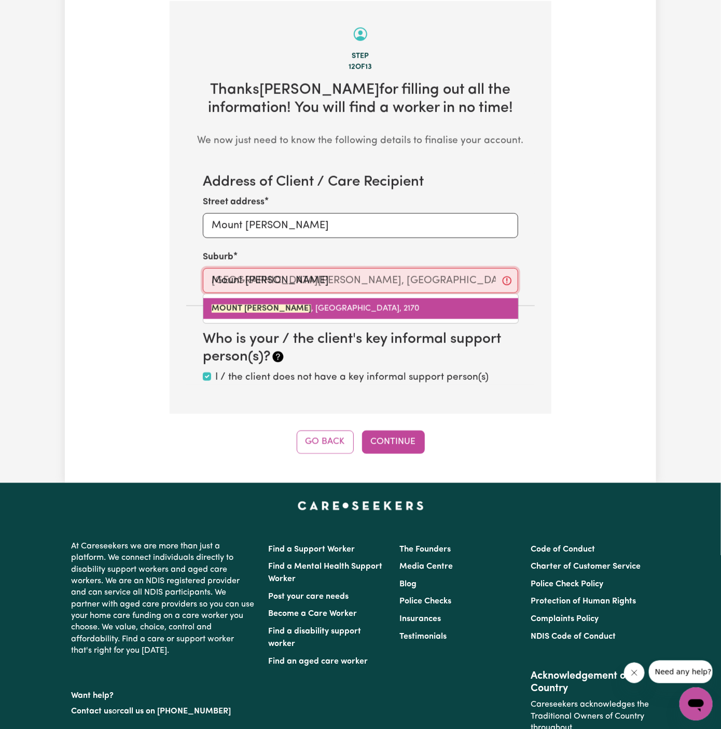
click at [320, 307] on span "MOUNT PRITCHARD , New South Wales, 2170" at bounding box center [316, 308] width 208 height 8
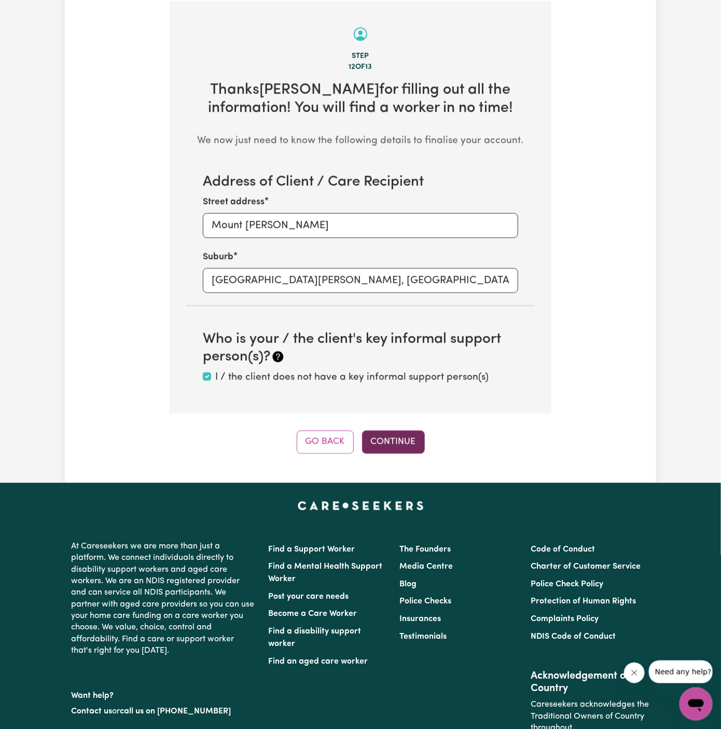
click at [407, 438] on button "Continue" at bounding box center [393, 441] width 63 height 23
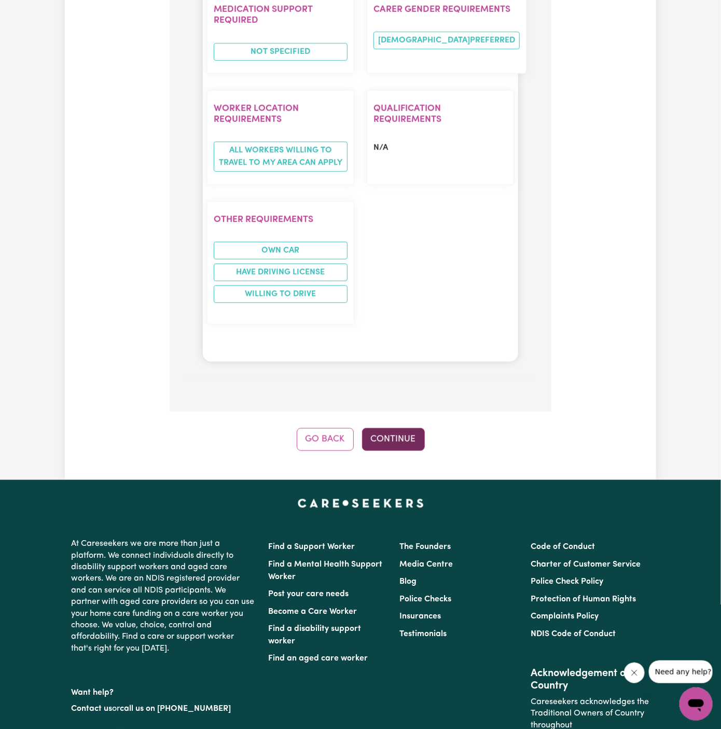
click at [396, 428] on button "Continue" at bounding box center [393, 439] width 63 height 23
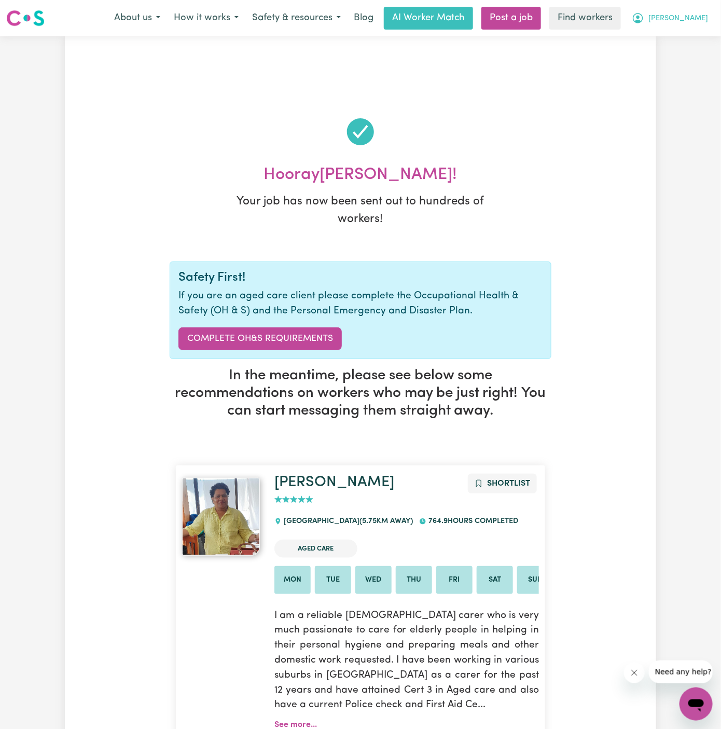
click at [704, 12] on button "[PERSON_NAME]" at bounding box center [670, 18] width 90 height 22
click at [702, 17] on span "[PERSON_NAME]" at bounding box center [678, 18] width 60 height 11
click at [697, 32] on link "My Dashboard" at bounding box center [673, 41] width 82 height 20
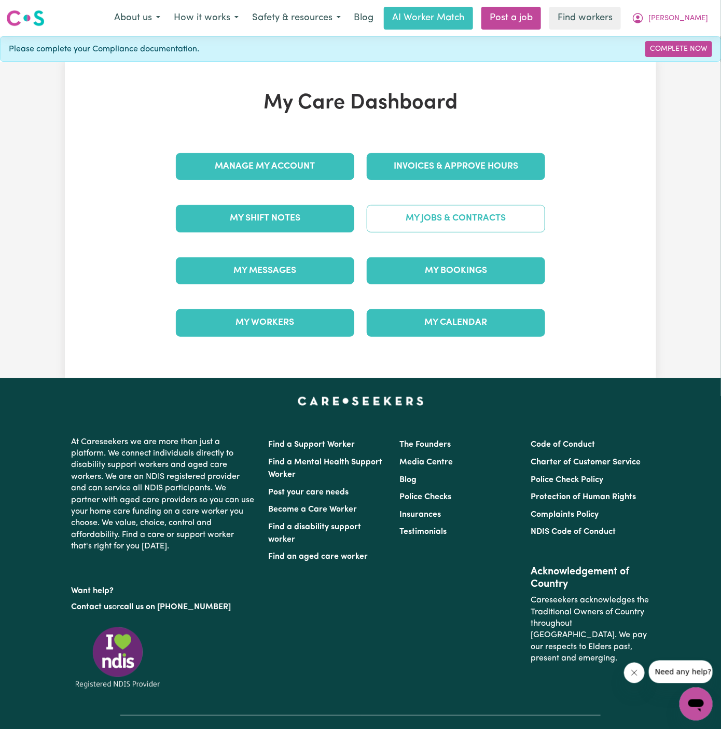
click at [481, 211] on link "My Jobs & Contracts" at bounding box center [456, 218] width 178 height 27
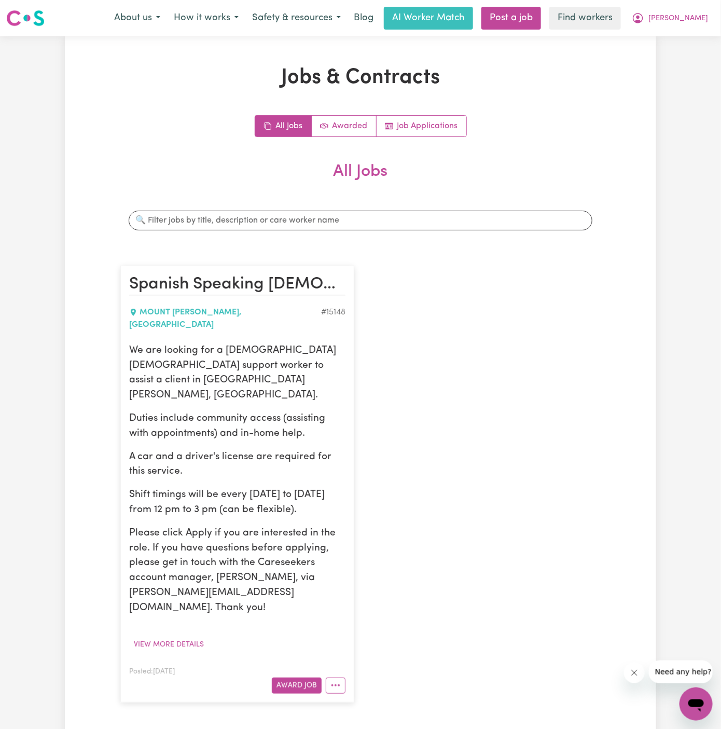
click at [141, 411] on p "Duties include community access (assisting with appointments) and in-home help." at bounding box center [237, 426] width 216 height 30
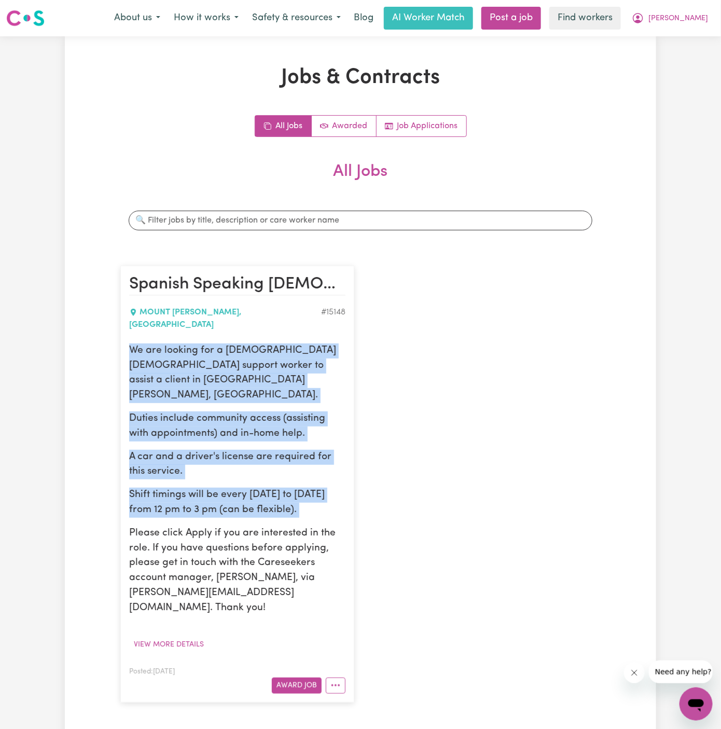
drag, startPoint x: 132, startPoint y: 339, endPoint x: 341, endPoint y: 490, distance: 257.8
click at [341, 490] on div "We are looking for a Spanish-speaking female support worker to assist a client …" at bounding box center [237, 479] width 216 height 272
copy div "We are looking for a Spanish-speaking female support worker to assist a client …"
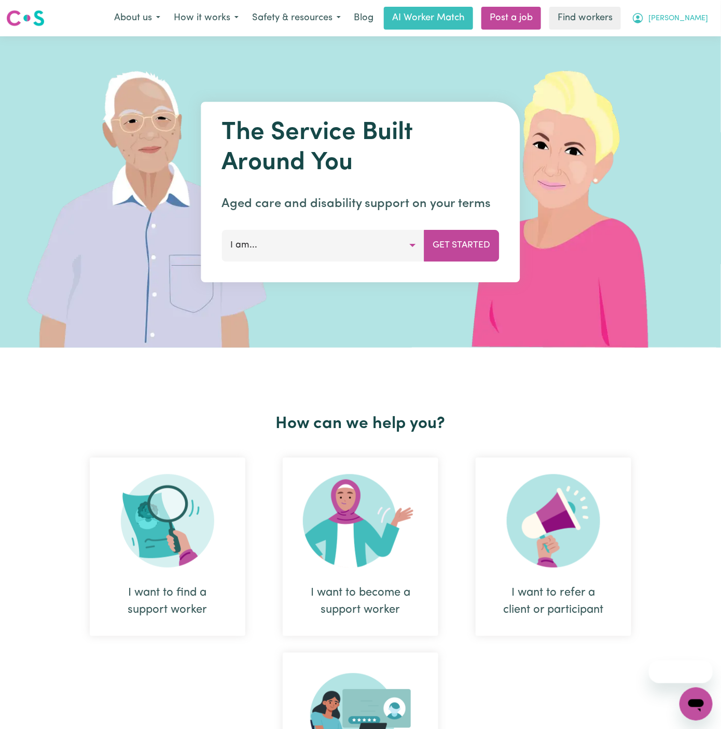
click at [700, 15] on span "[PERSON_NAME]" at bounding box center [678, 18] width 60 height 11
click at [694, 52] on link "Logout" at bounding box center [673, 60] width 82 height 20
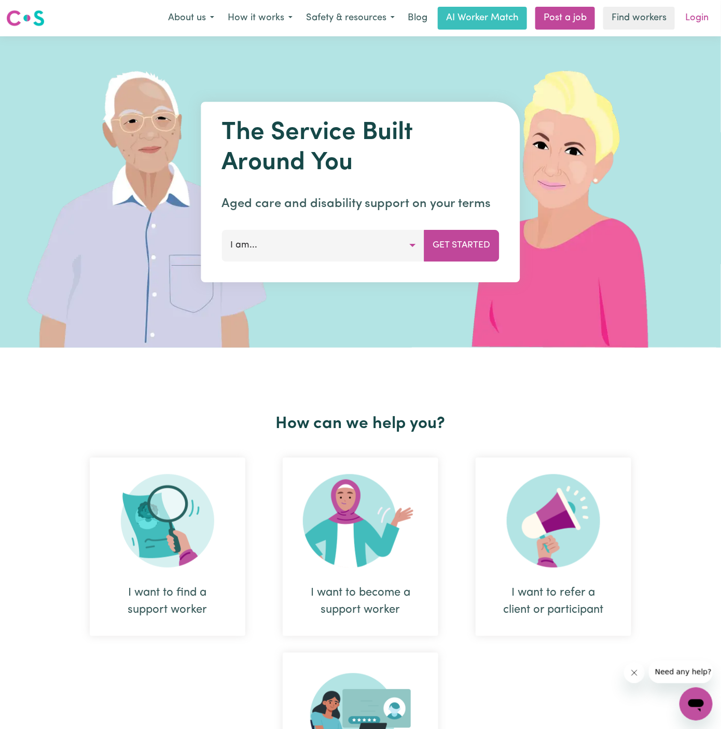
click at [702, 19] on link "Login" at bounding box center [697, 18] width 36 height 23
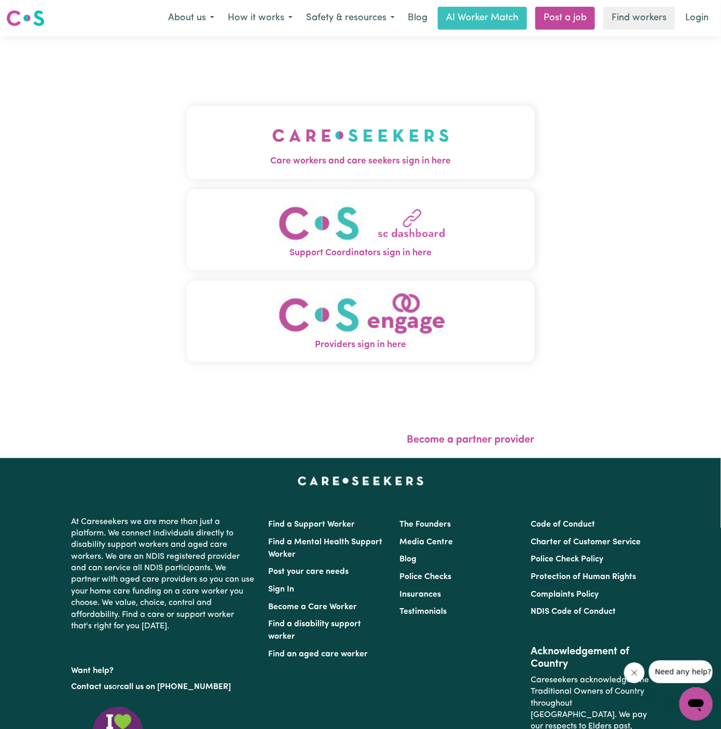
click at [369, 115] on button "Care workers and care seekers sign in here" at bounding box center [361, 142] width 348 height 73
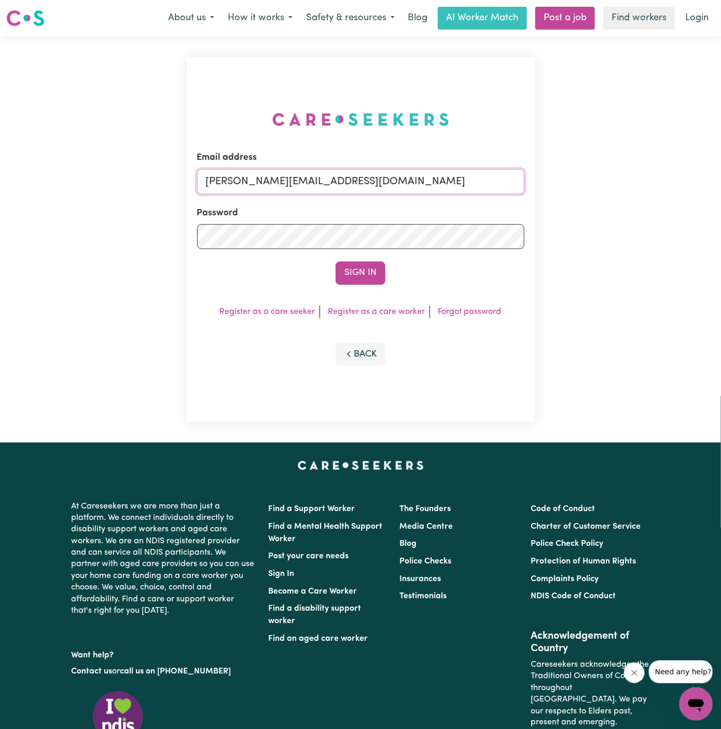
click at [365, 188] on input "[PERSON_NAME][EMAIL_ADDRESS][DOMAIN_NAME]" at bounding box center [360, 181] width 327 height 25
drag, startPoint x: 258, startPoint y: 183, endPoint x: 575, endPoint y: 203, distance: 316.9
click at [575, 203] on div "Email address [EMAIL_ADDRESS][DOMAIN_NAME] Password Sign In Register as a care …" at bounding box center [360, 239] width 721 height 406
type input "[EMAIL_ADDRESS][DOMAIN_NAME]"
click at [374, 278] on button "Sign In" at bounding box center [361, 272] width 50 height 23
